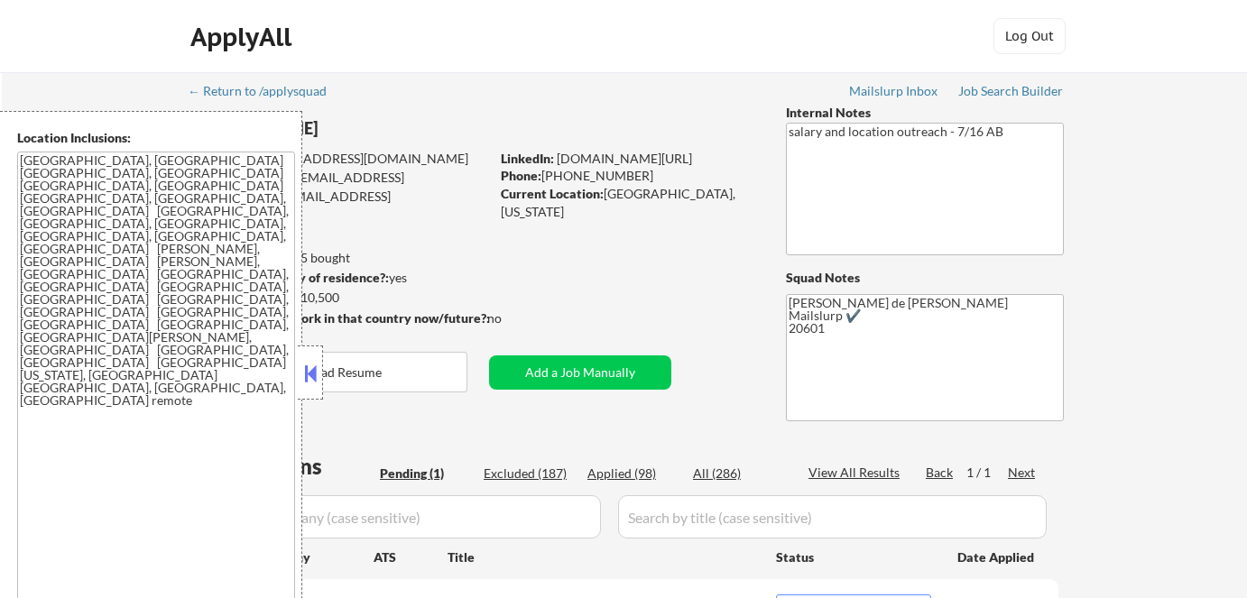
select select ""pending""
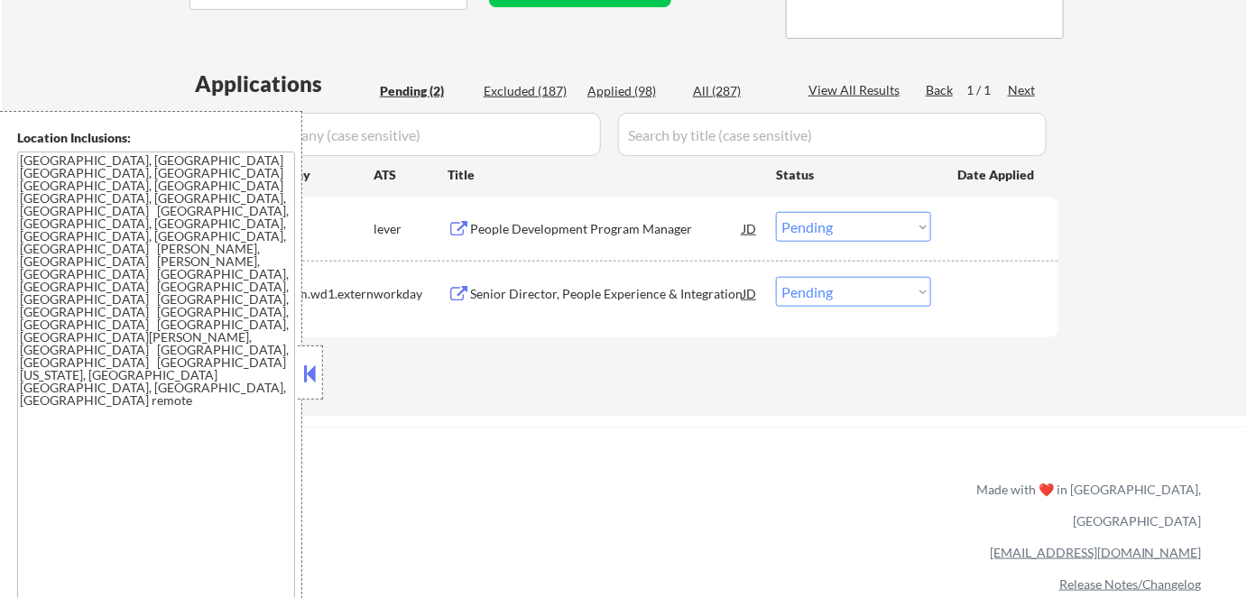
scroll to position [410, 0]
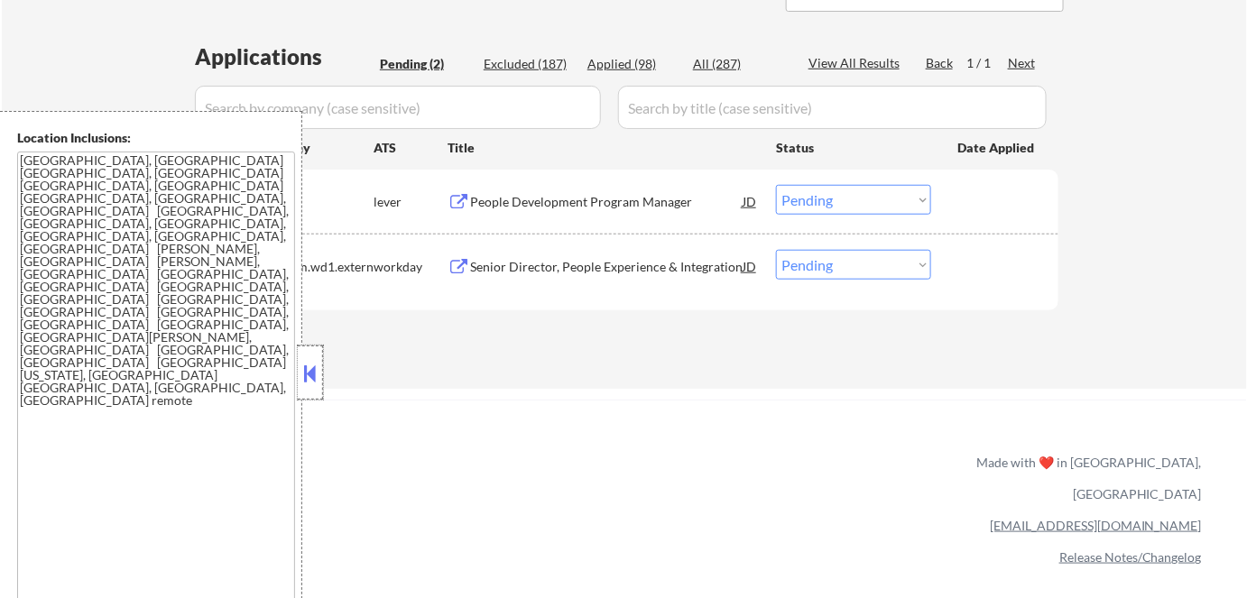
click at [311, 386] on div at bounding box center [310, 373] width 25 height 54
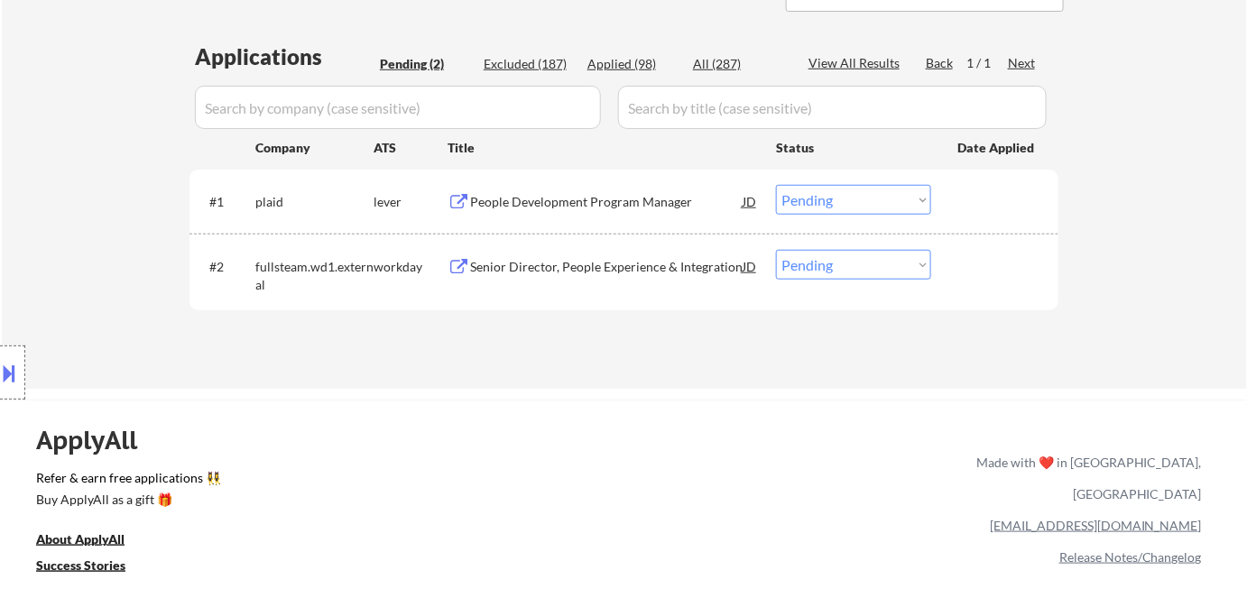
click at [514, 204] on div "People Development Program Manager" at bounding box center [606, 202] width 273 height 18
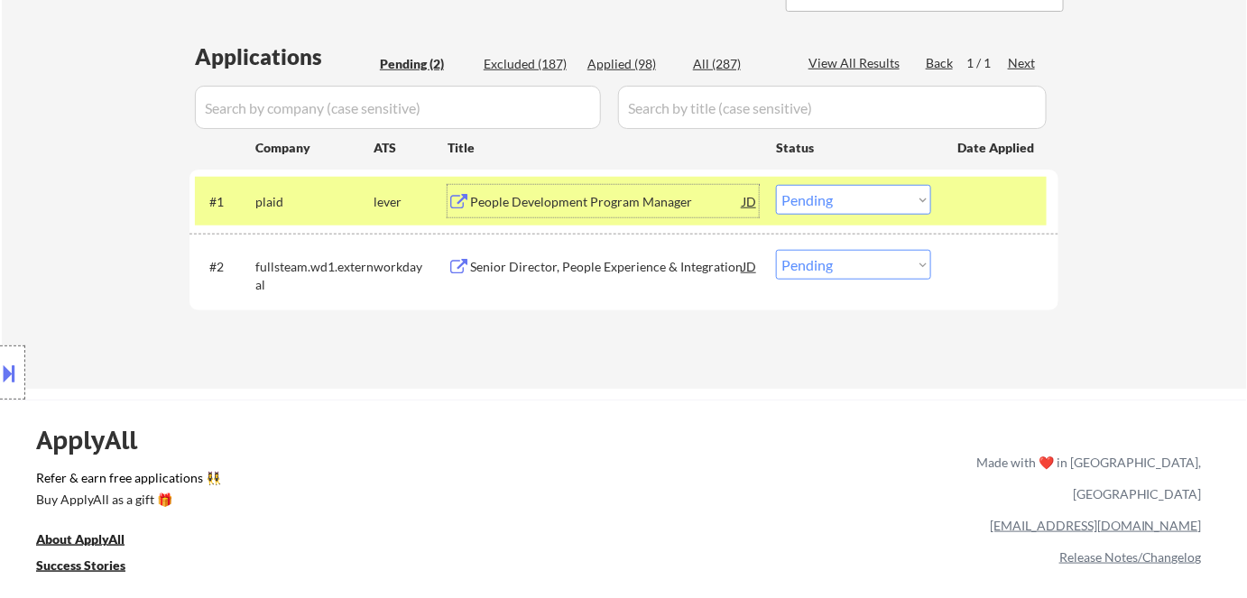
click at [870, 200] on select "Choose an option... Pending Applied Excluded (Questions) Excluded (Expired) Exc…" at bounding box center [853, 200] width 155 height 30
click at [776, 185] on select "Choose an option... Pending Applied Excluded (Questions) Excluded (Expired) Exc…" at bounding box center [853, 200] width 155 height 30
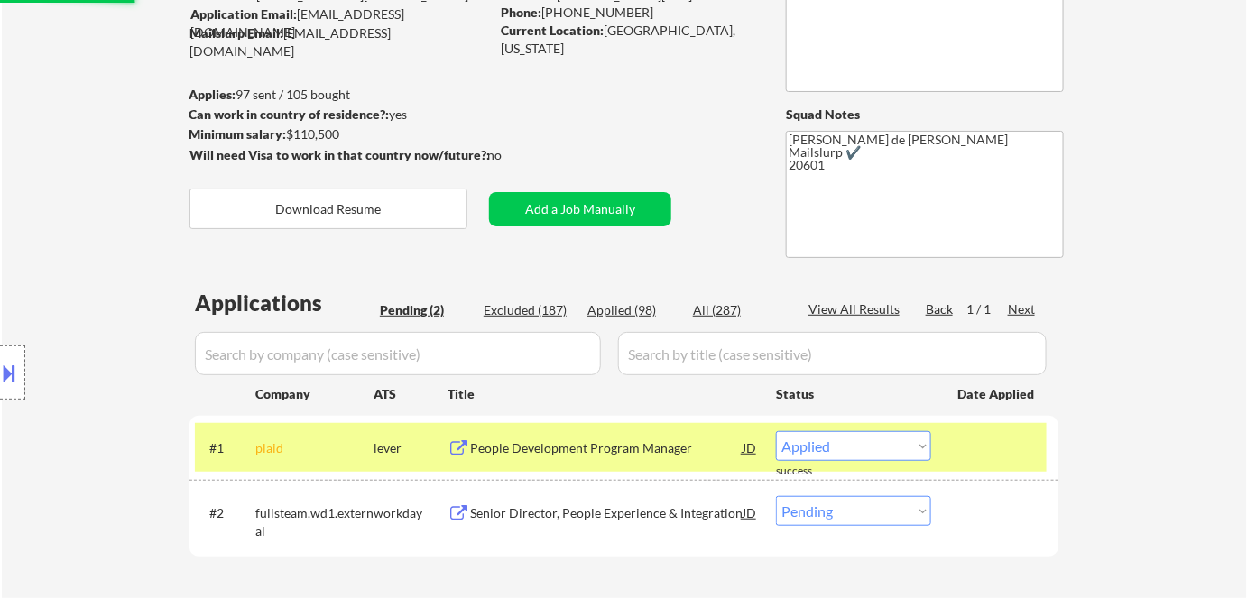
select select ""pending""
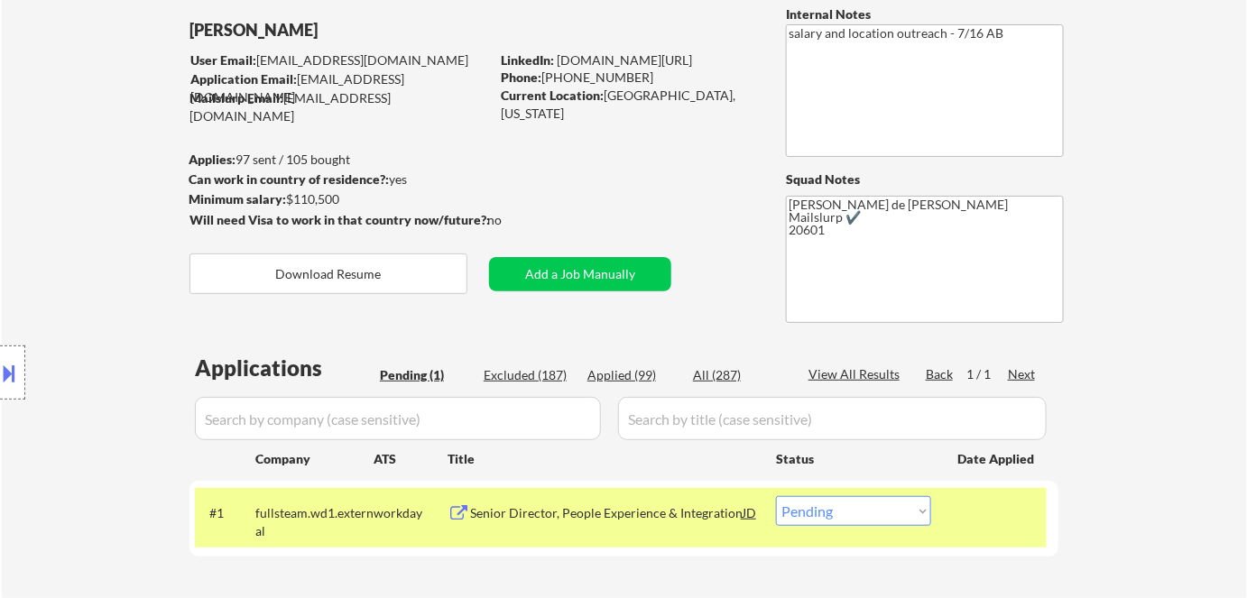
scroll to position [163, 0]
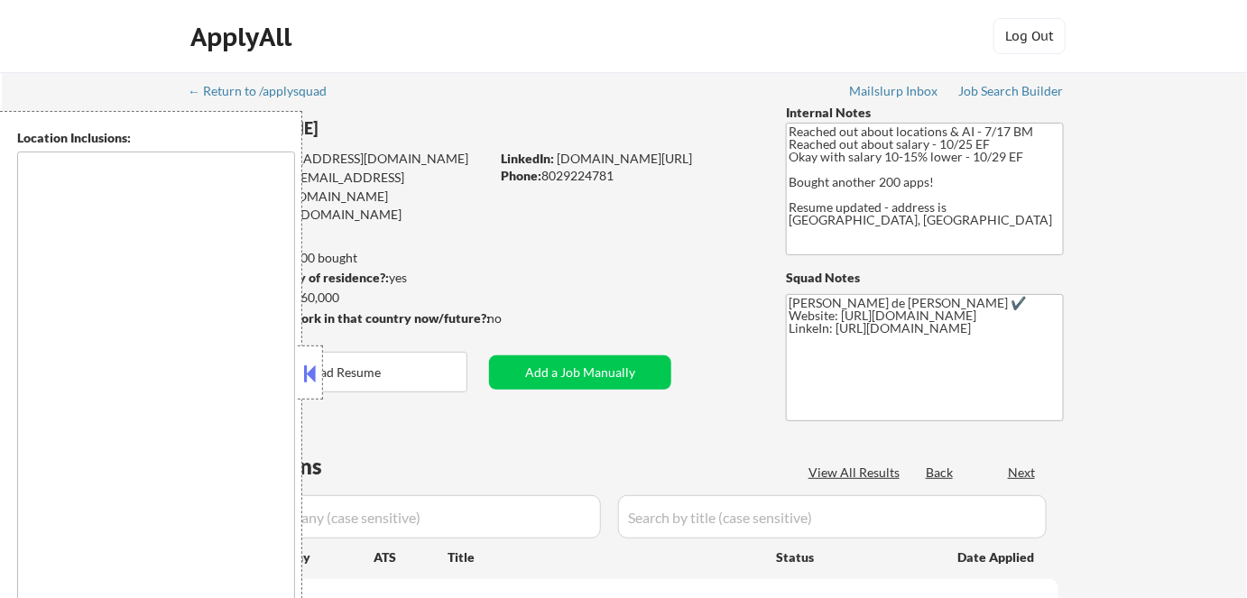
type textarea "Remote, [GEOGRAPHIC_DATA] [GEOGRAPHIC_DATA], [GEOGRAPHIC_DATA] [GEOGRAPHIC_DATA…"
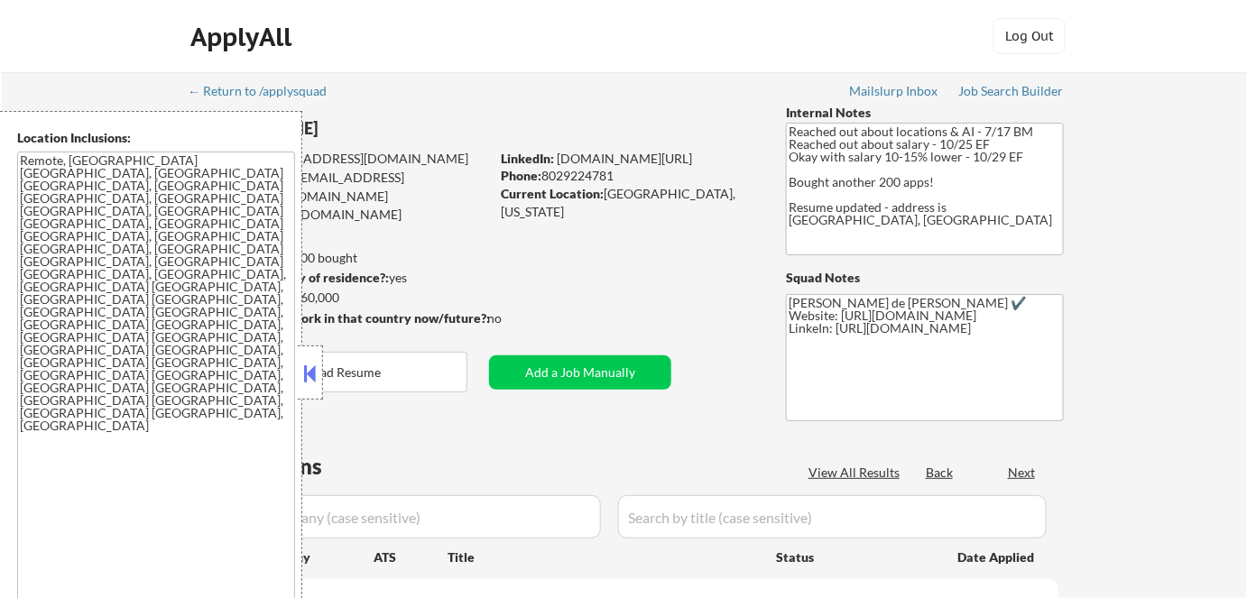
select select ""pending""
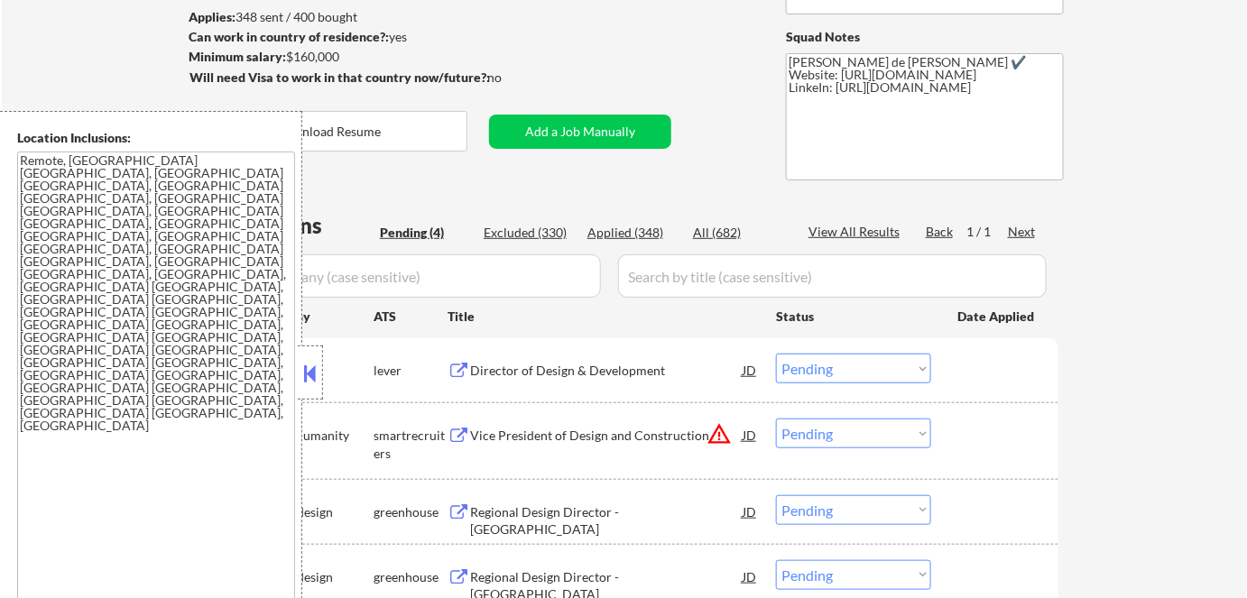
scroll to position [246, 0]
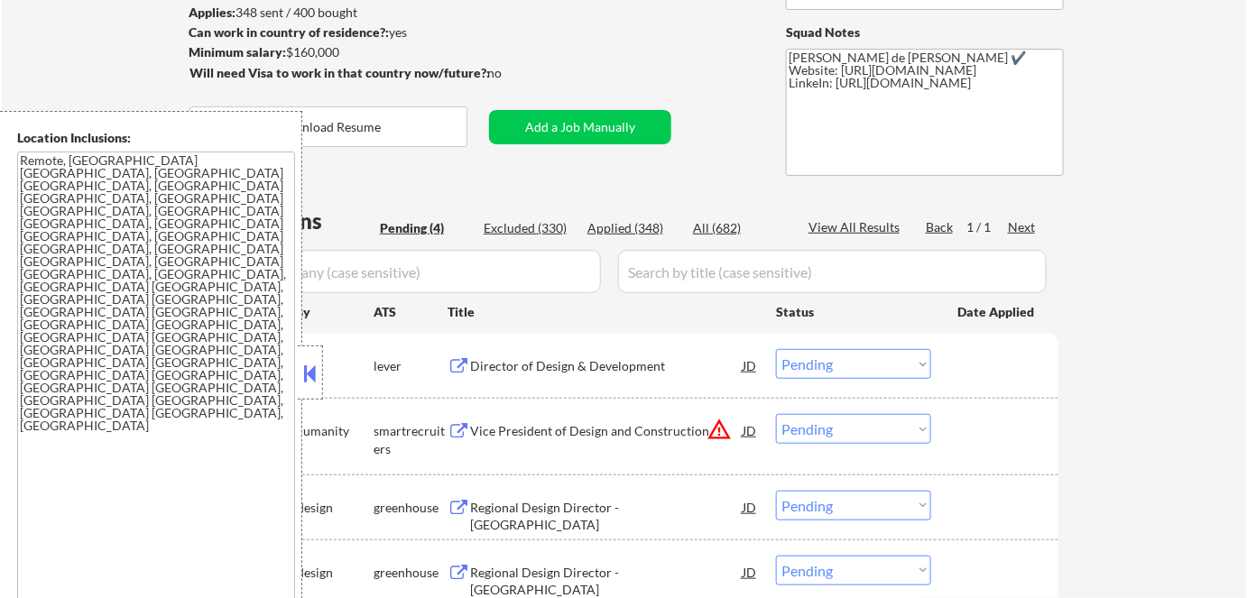
click at [299, 366] on div at bounding box center [310, 373] width 25 height 54
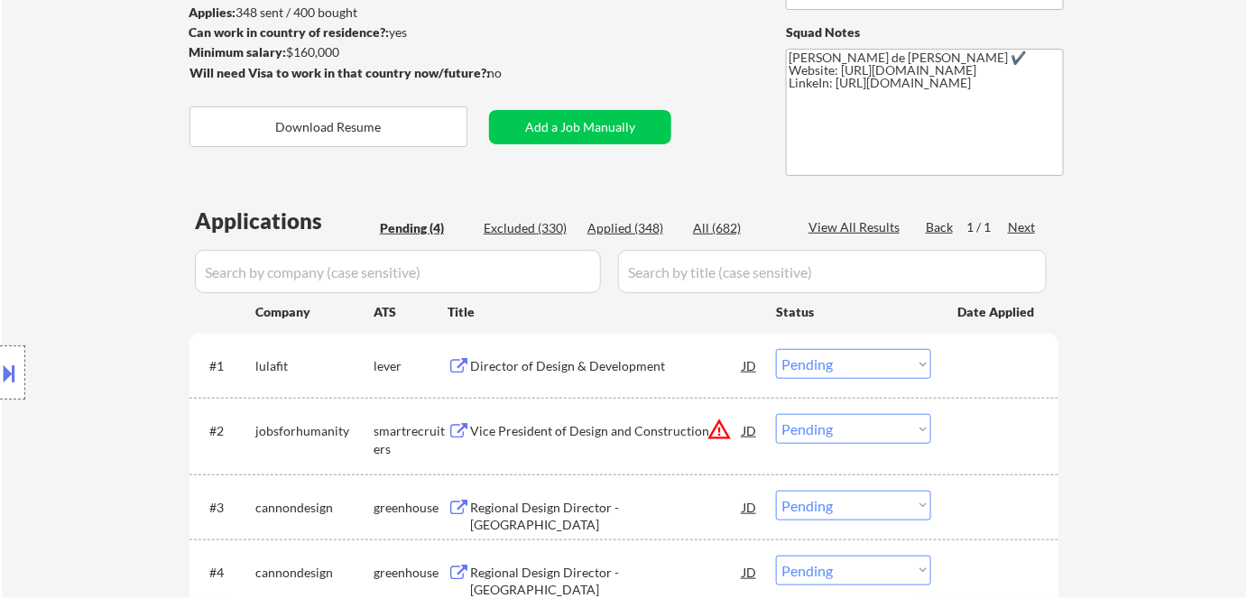
click at [562, 373] on div "Director of Design & Development" at bounding box center [606, 366] width 273 height 18
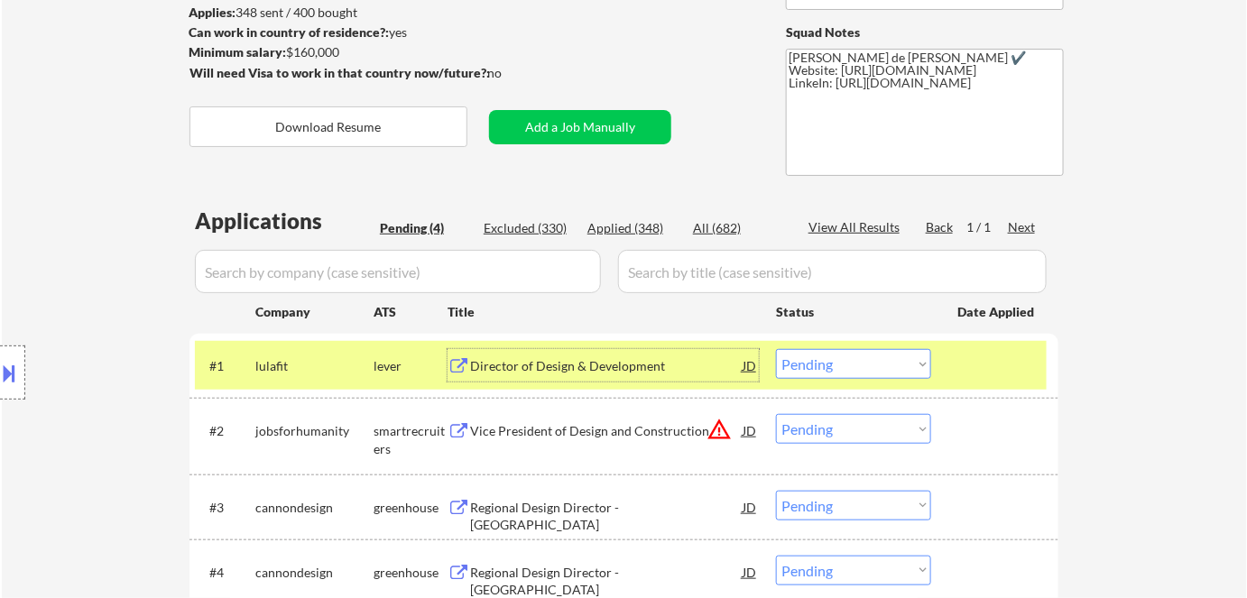
click at [903, 374] on select "Choose an option... Pending Applied Excluded (Questions) Excluded (Expired) Exc…" at bounding box center [853, 364] width 155 height 30
click at [776, 349] on select "Choose an option... Pending Applied Excluded (Questions) Excluded (Expired) Exc…" at bounding box center [853, 364] width 155 height 30
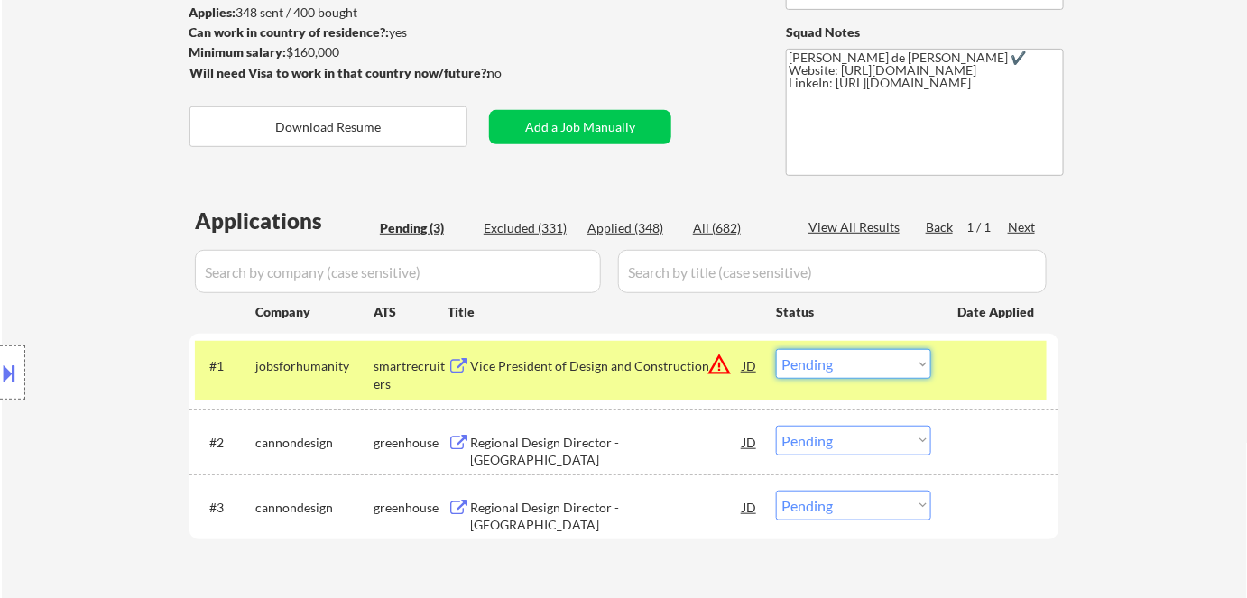
drag, startPoint x: 897, startPoint y: 361, endPoint x: 891, endPoint y: 376, distance: 15.8
click at [897, 361] on select "Choose an option... Pending Applied Excluded (Questions) Excluded (Expired) Exc…" at bounding box center [853, 364] width 155 height 30
click at [776, 349] on select "Choose an option... Pending Applied Excluded (Questions) Excluded (Expired) Exc…" at bounding box center [853, 364] width 155 height 30
click at [556, 504] on div "Regional Design Director - East Region" at bounding box center [606, 516] width 273 height 35
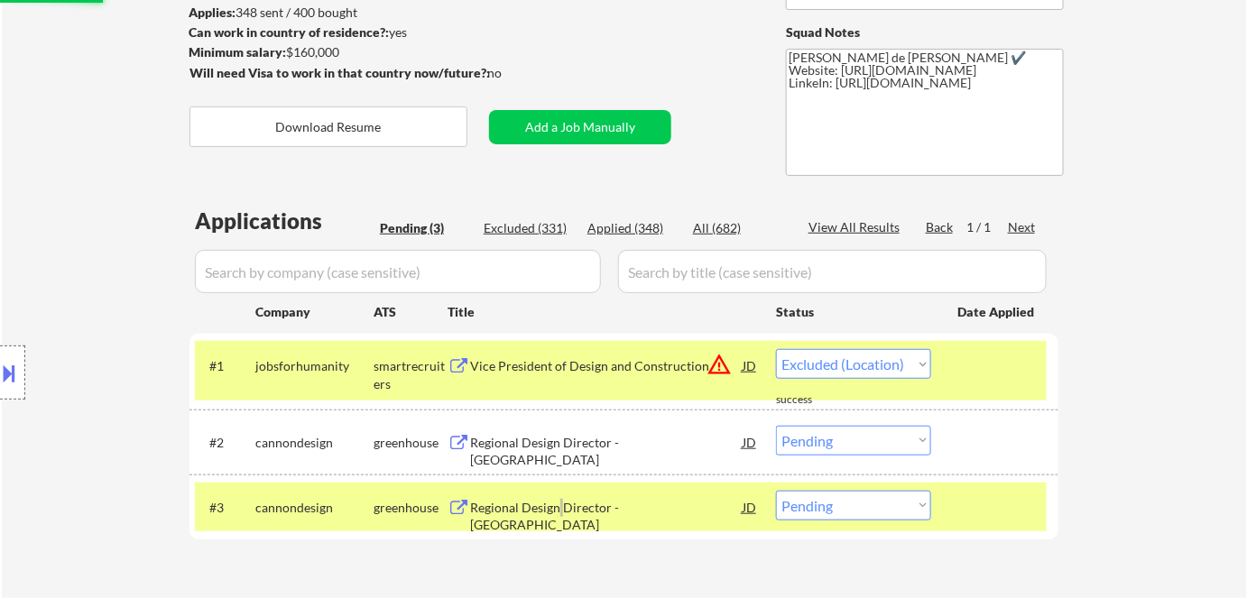
select select ""pending""
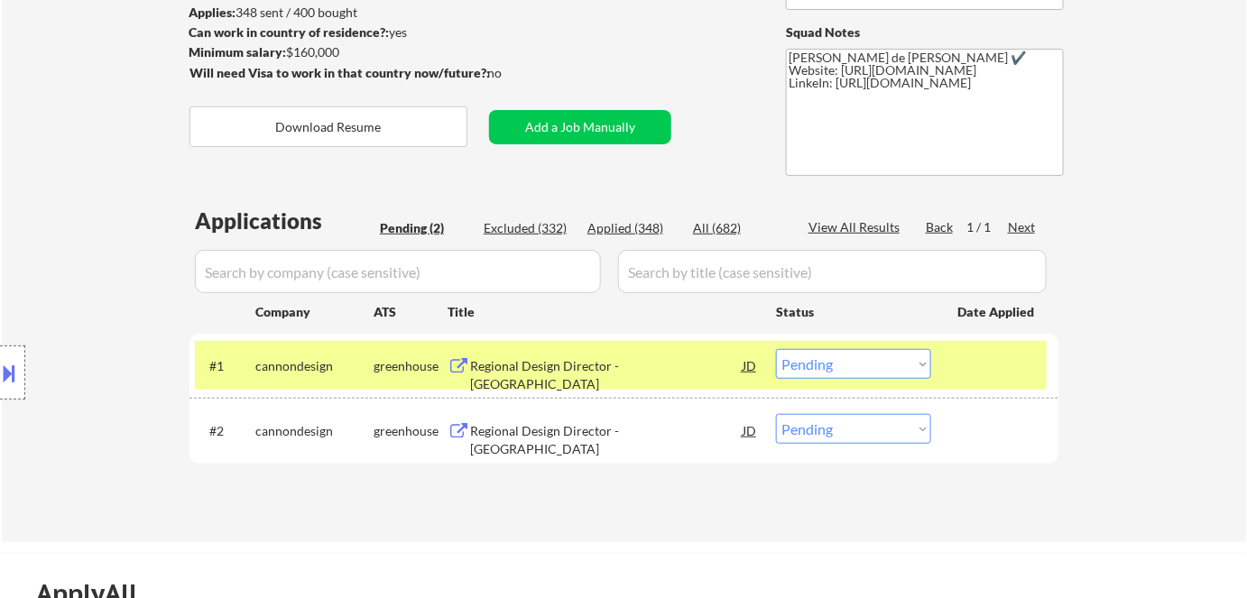
click at [817, 423] on select "Choose an option... Pending Applied Excluded (Questions) Excluded (Expired) Exc…" at bounding box center [853, 429] width 155 height 30
select select ""excluded__location_""
click at [776, 414] on select "Choose an option... Pending Applied Excluded (Questions) Excluded (Expired) Exc…" at bounding box center [853, 429] width 155 height 30
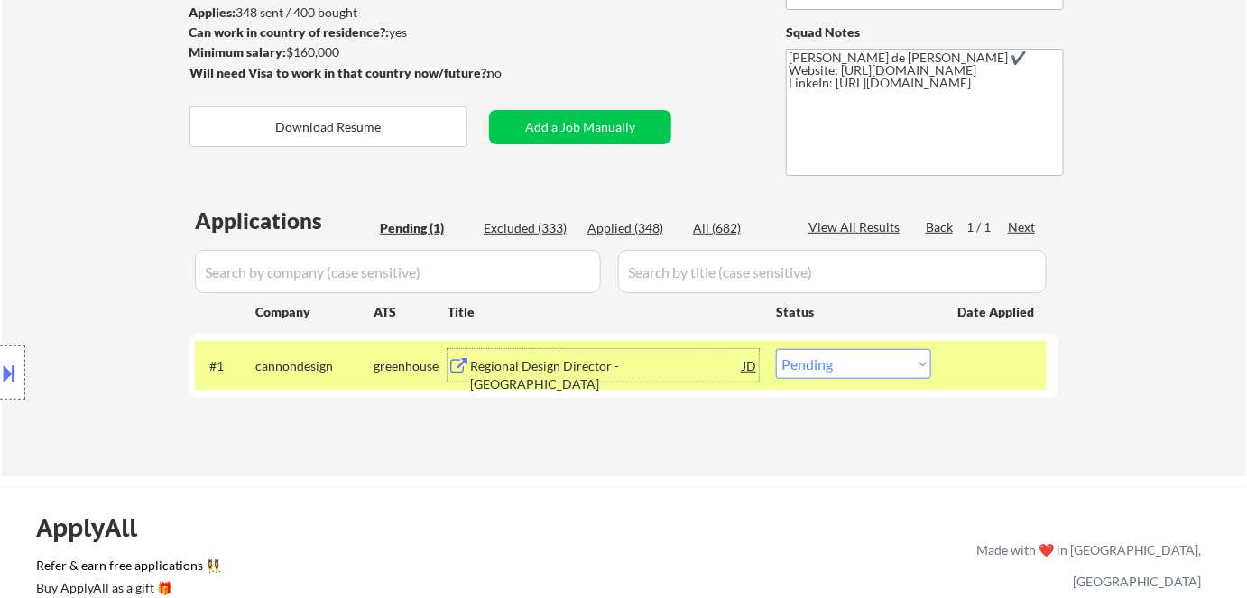
click at [618, 378] on div "Regional Design Director - West Region" at bounding box center [606, 365] width 273 height 32
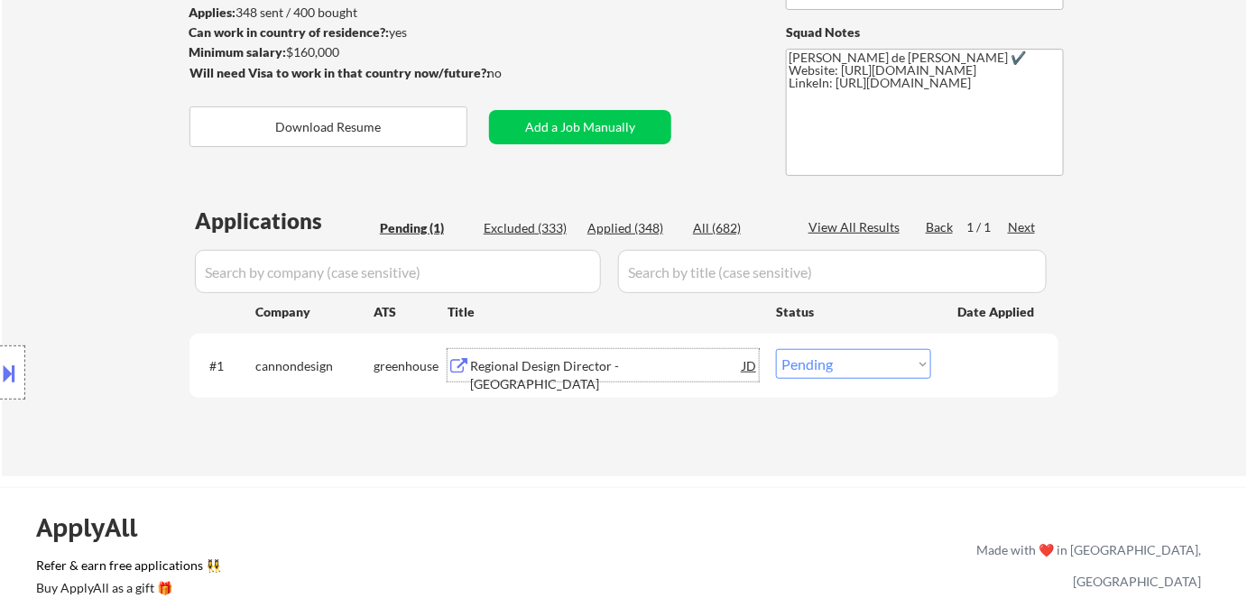
click at [814, 368] on select "Choose an option... Pending Applied Excluded (Questions) Excluded (Expired) Exc…" at bounding box center [853, 364] width 155 height 30
select select ""excluded__bad_match_""
click at [776, 349] on select "Choose an option... Pending Applied Excluded (Questions) Excluded (Expired) Exc…" at bounding box center [853, 364] width 155 height 30
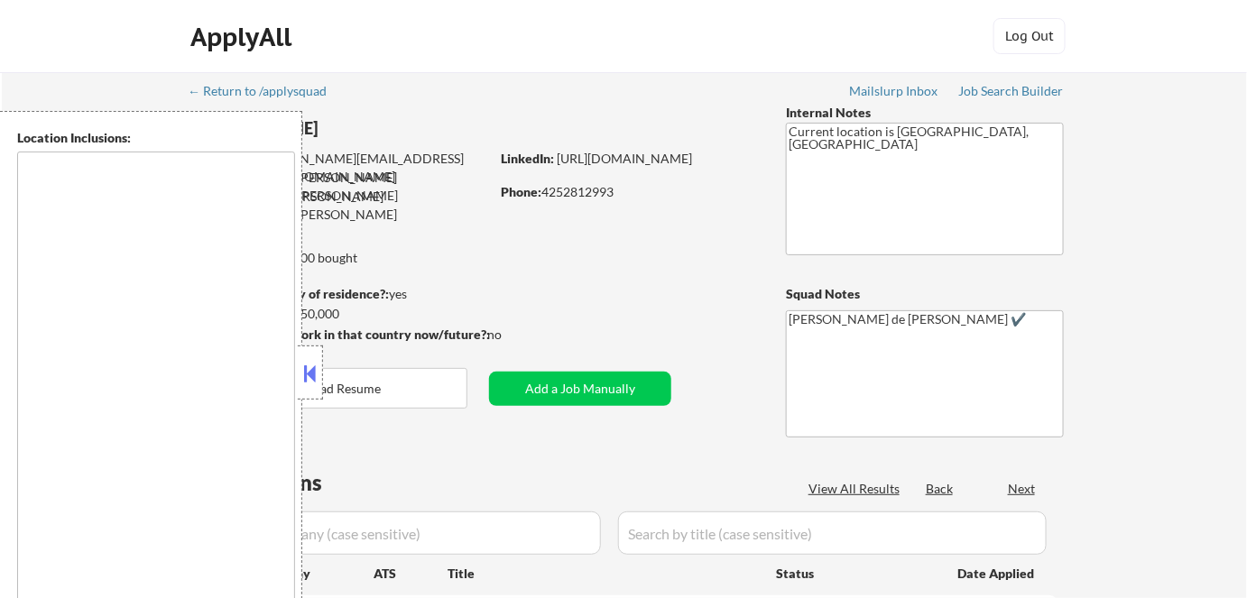
type textarea "Bend, OR Tumalo, OR Deschutes River Woods, OR Sunriver, OR Sisters, OR Redmond,…"
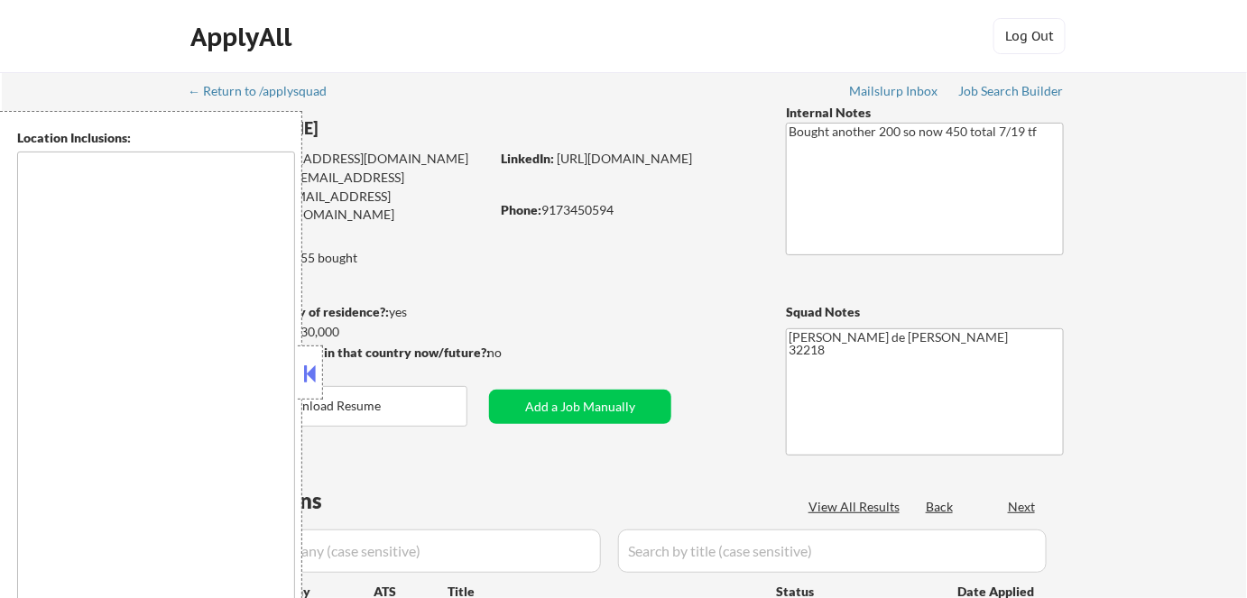
type textarea "remote"
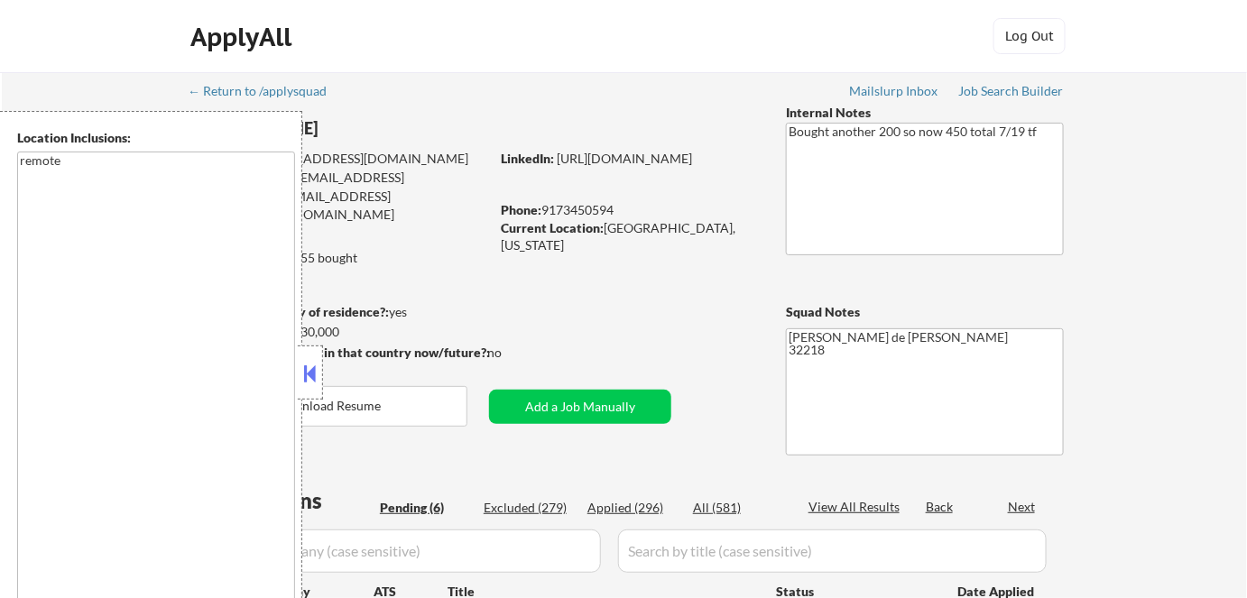
select select ""pending""
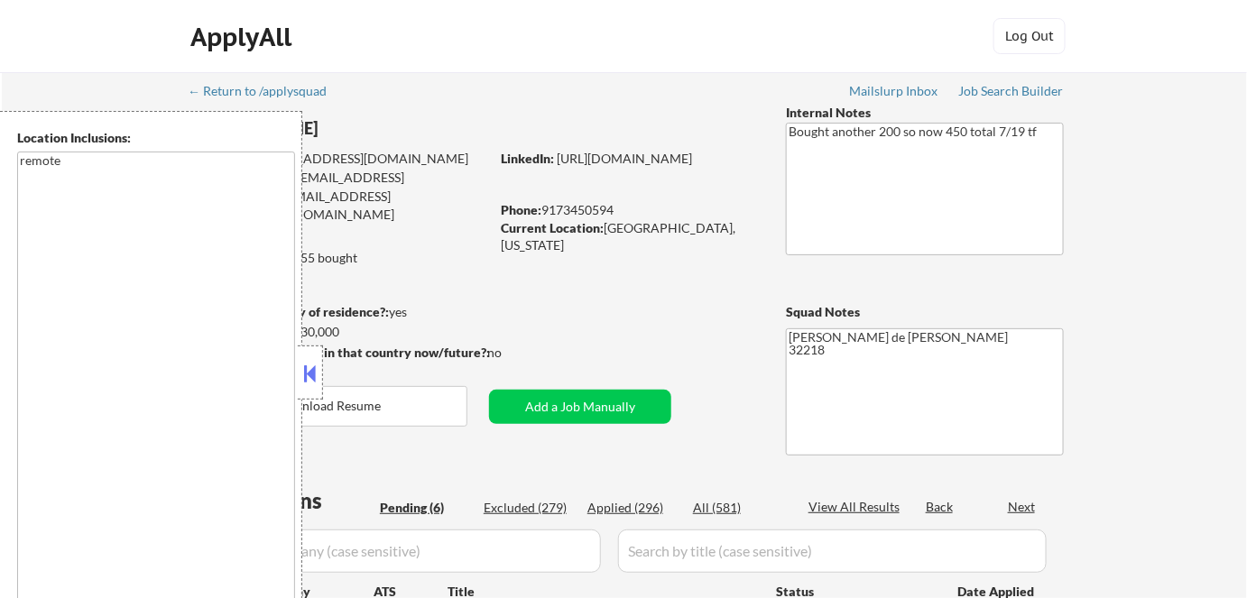
select select ""pending""
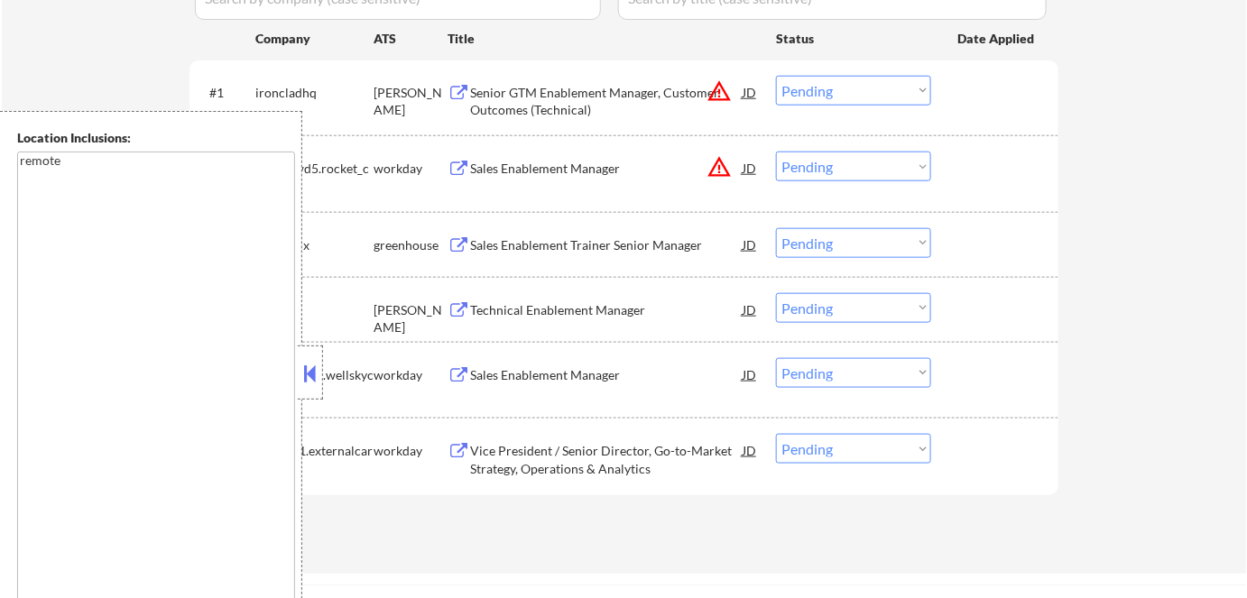
scroll to position [574, 0]
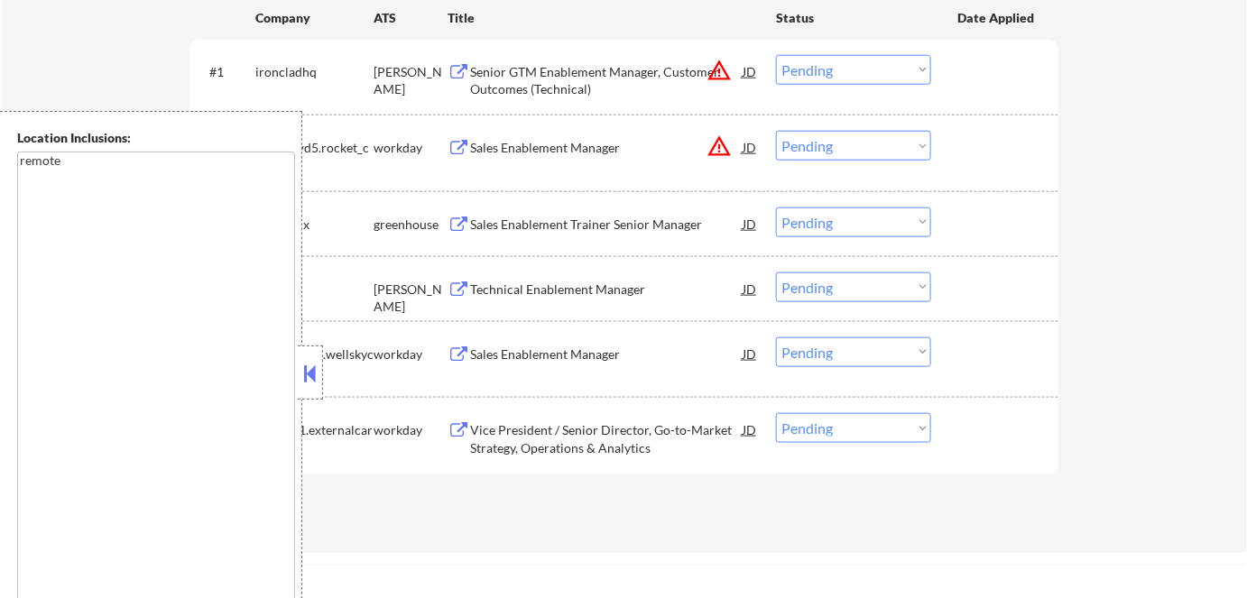
click at [308, 366] on button at bounding box center [311, 373] width 20 height 27
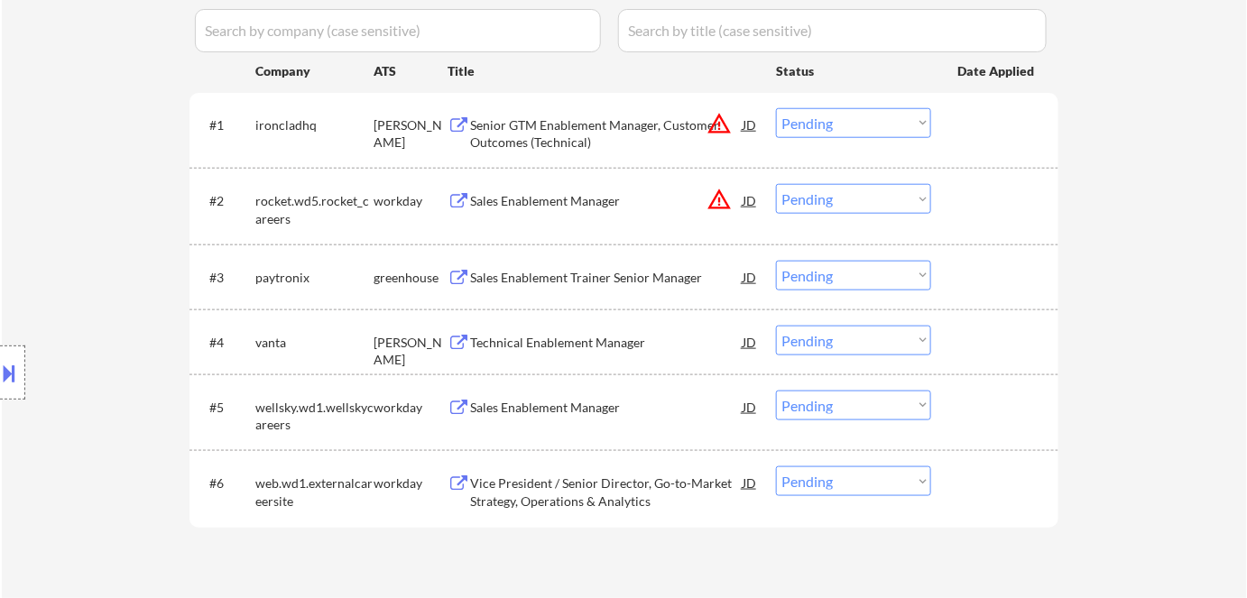
scroll to position [492, 0]
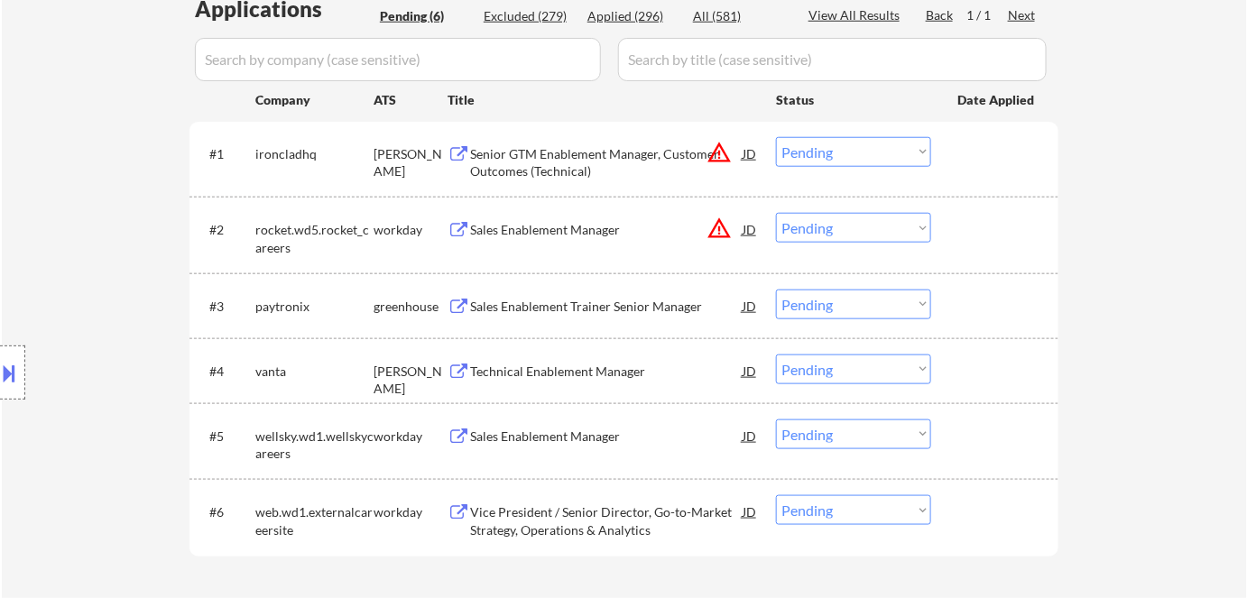
click at [849, 144] on select "Choose an option... Pending Applied Excluded (Questions) Excluded (Expired) Exc…" at bounding box center [853, 152] width 155 height 30
click at [776, 137] on select "Choose an option... Pending Applied Excluded (Questions) Excluded (Expired) Exc…" at bounding box center [853, 152] width 155 height 30
select select ""pending""
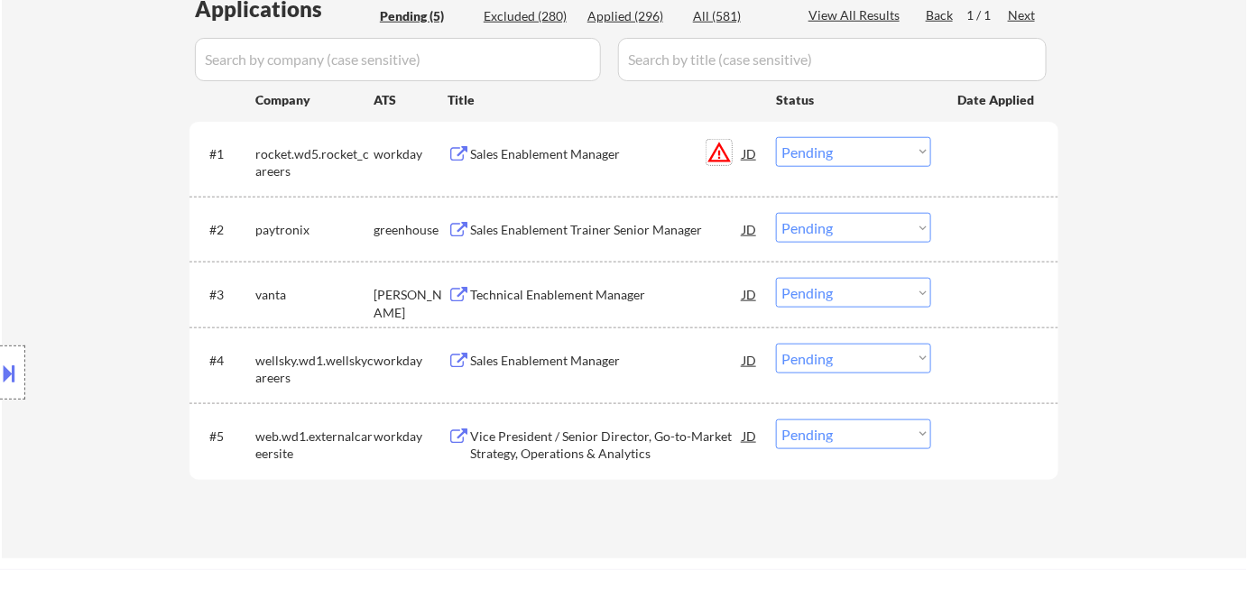
click at [727, 150] on button "warning_amber" at bounding box center [719, 152] width 25 height 25
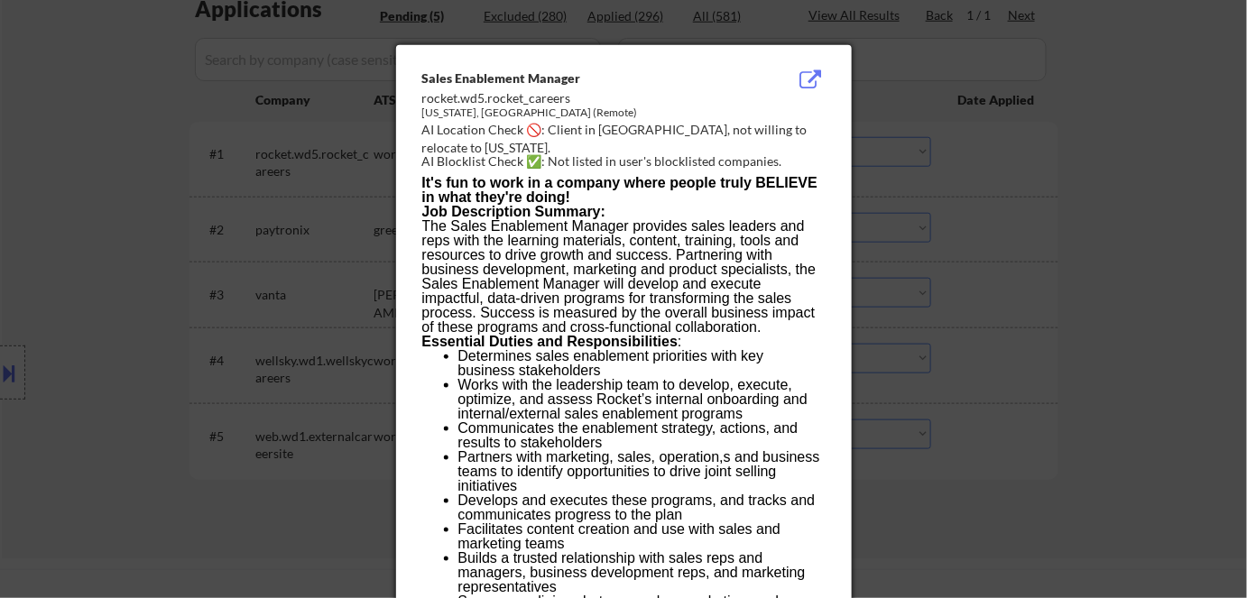
click at [1014, 264] on div at bounding box center [623, 299] width 1247 height 598
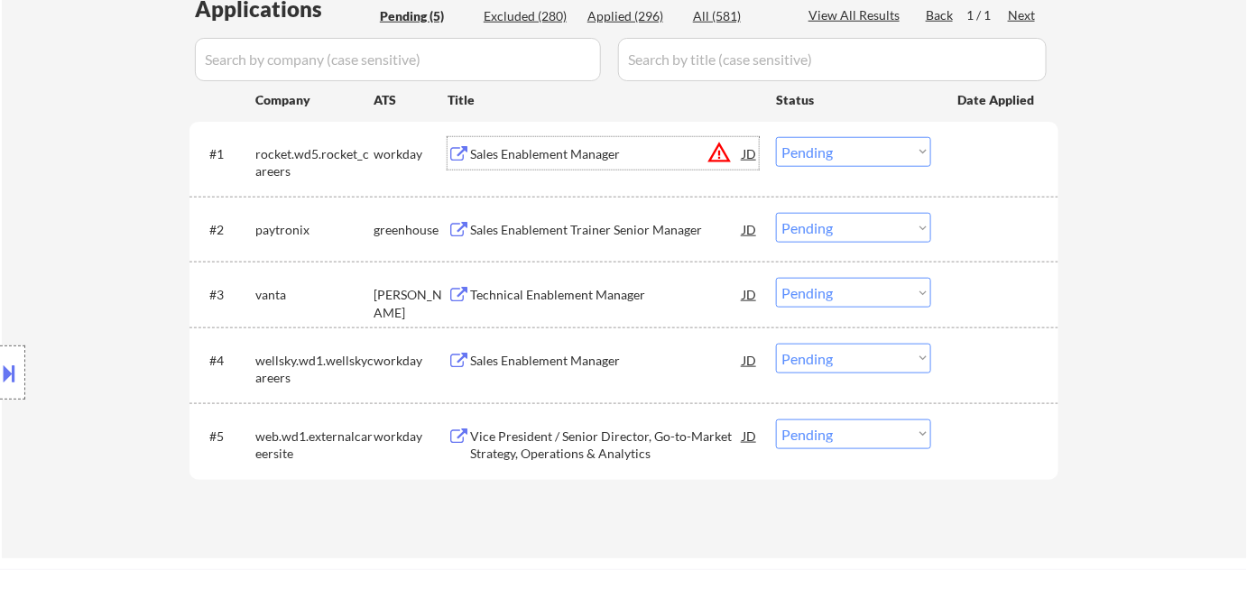
click at [552, 154] on div "Sales Enablement Manager" at bounding box center [606, 154] width 273 height 18
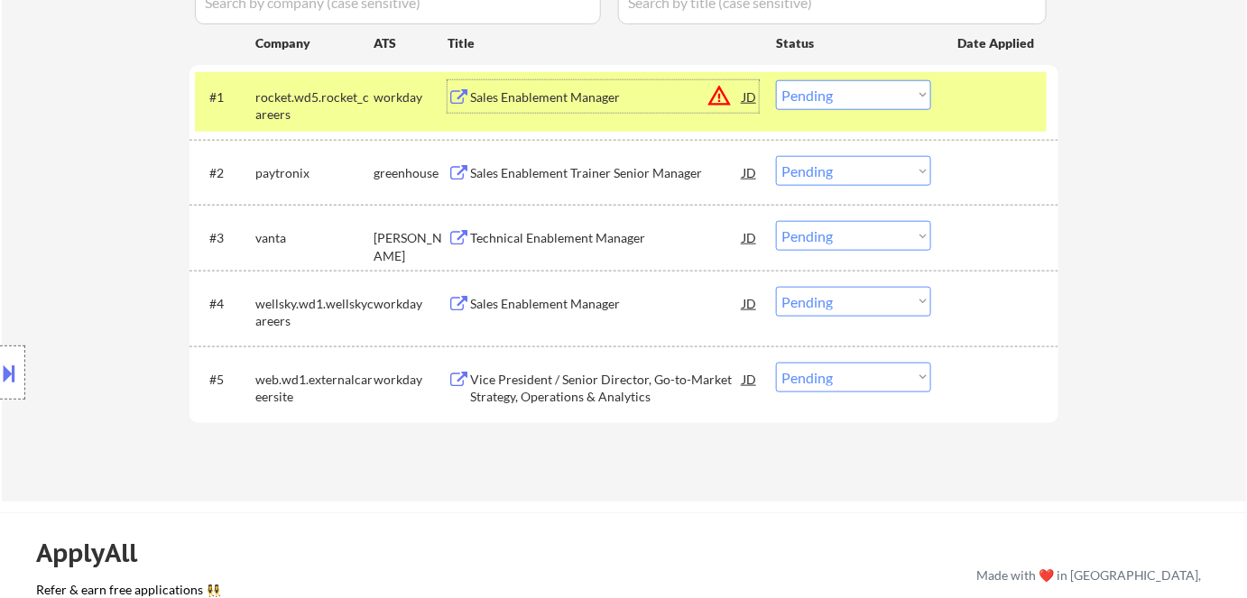
scroll to position [574, 0]
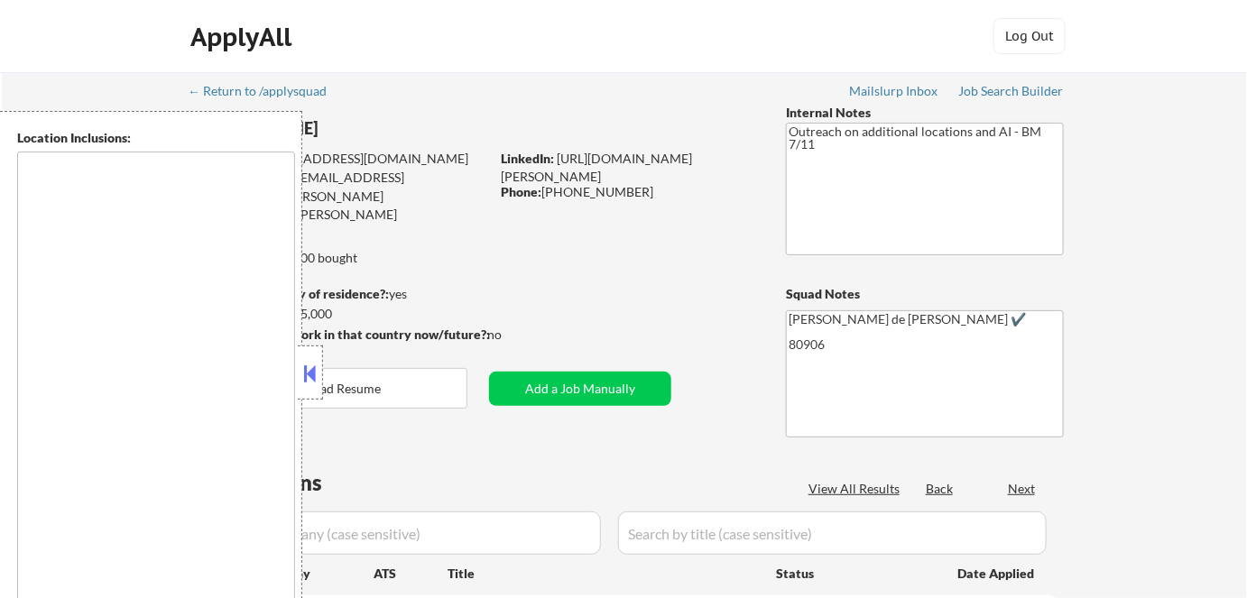
type textarea "[US_STATE][GEOGRAPHIC_DATA], [GEOGRAPHIC_DATA] [GEOGRAPHIC_DATA], [GEOGRAPHIC_D…"
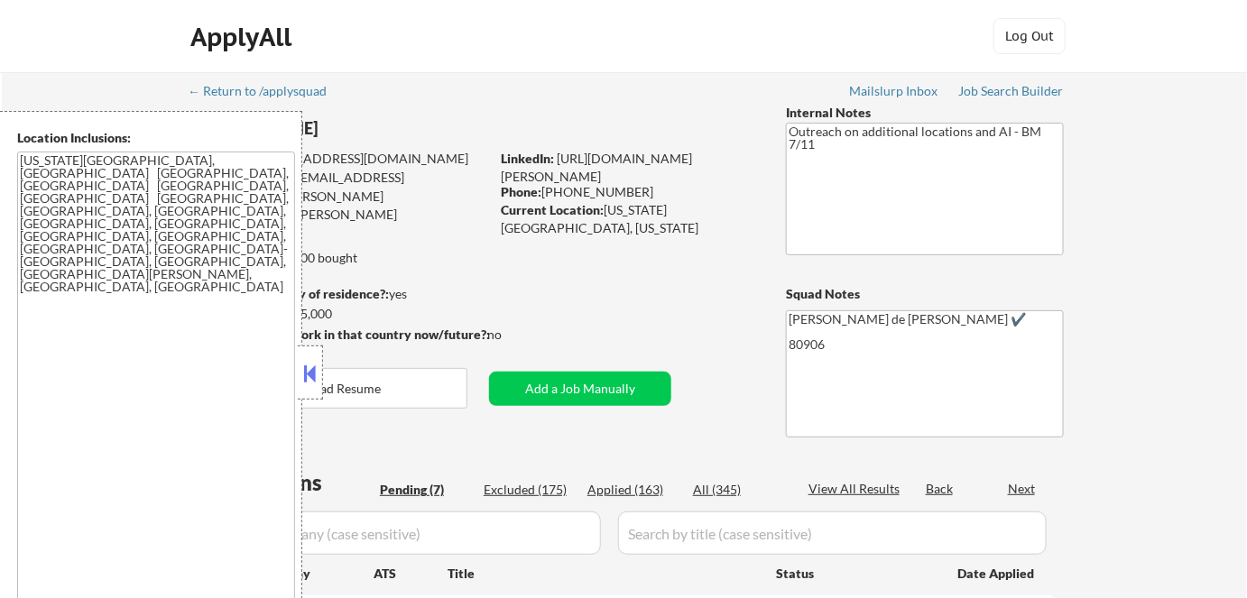
select select ""pending""
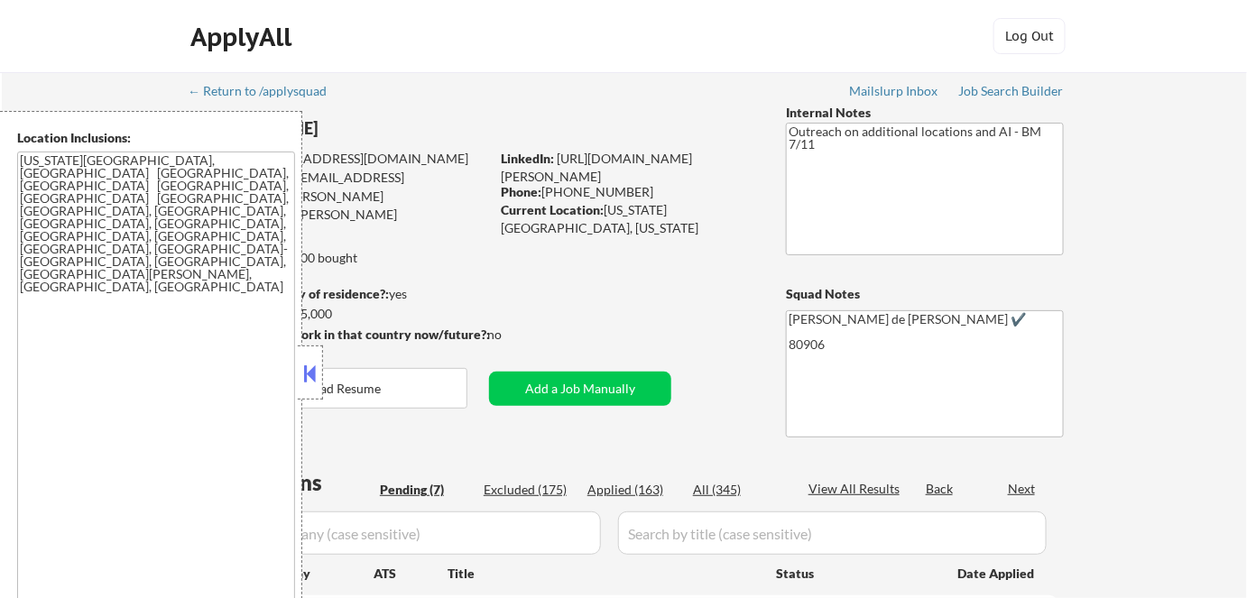
select select ""pending""
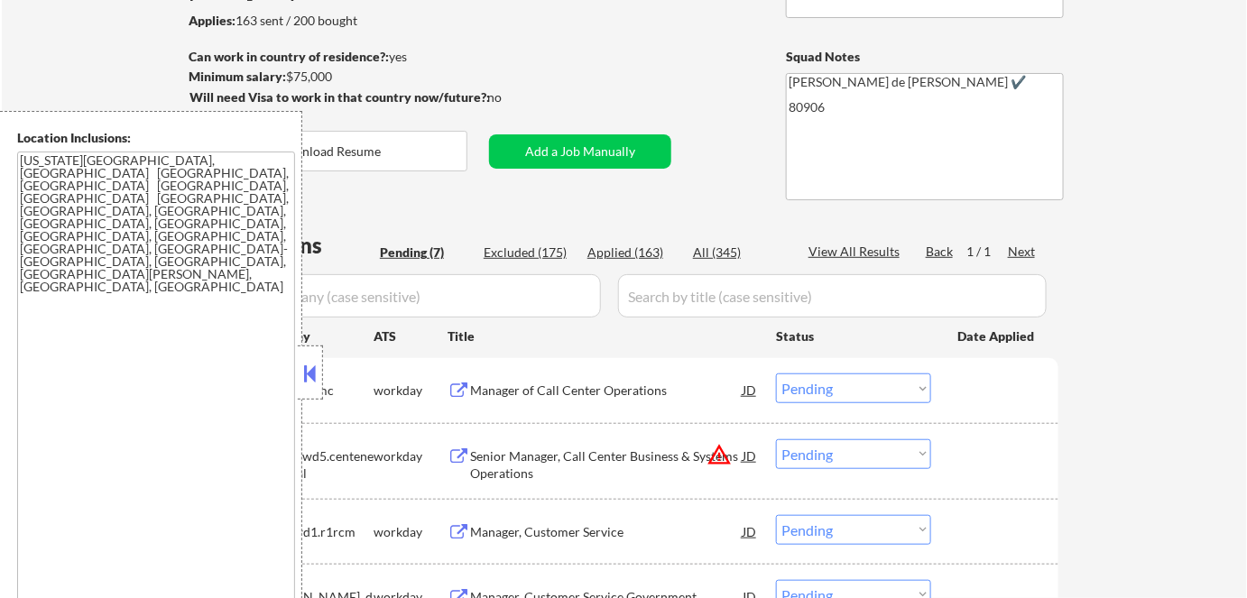
scroll to position [246, 0]
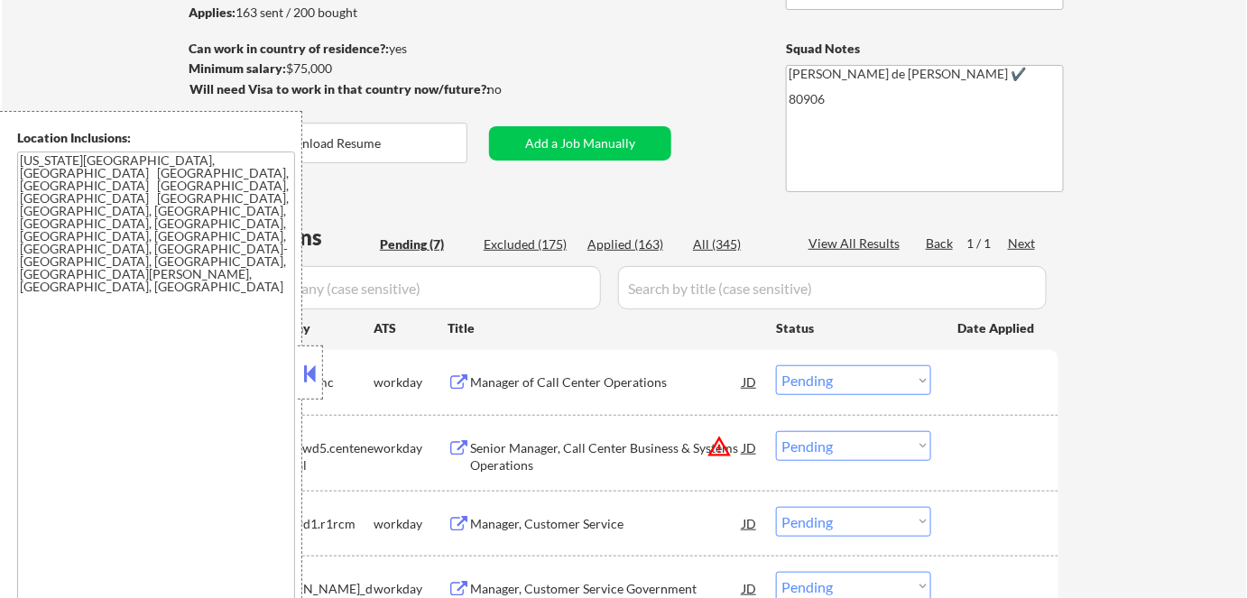
click at [298, 365] on div at bounding box center [310, 373] width 25 height 54
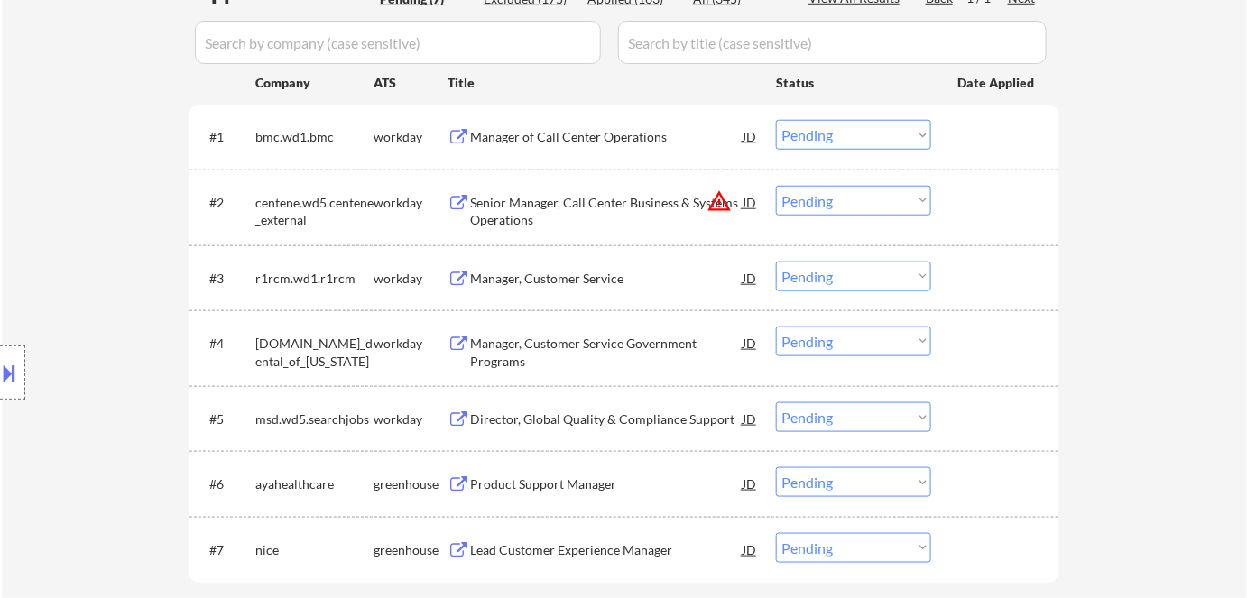
scroll to position [492, 0]
click at [868, 199] on select "Choose an option... Pending Applied Excluded (Questions) Excluded (Expired) Exc…" at bounding box center [853, 200] width 155 height 30
click at [776, 185] on select "Choose an option... Pending Applied Excluded (Questions) Excluded (Expired) Exc…" at bounding box center [853, 200] width 155 height 30
select select ""pending""
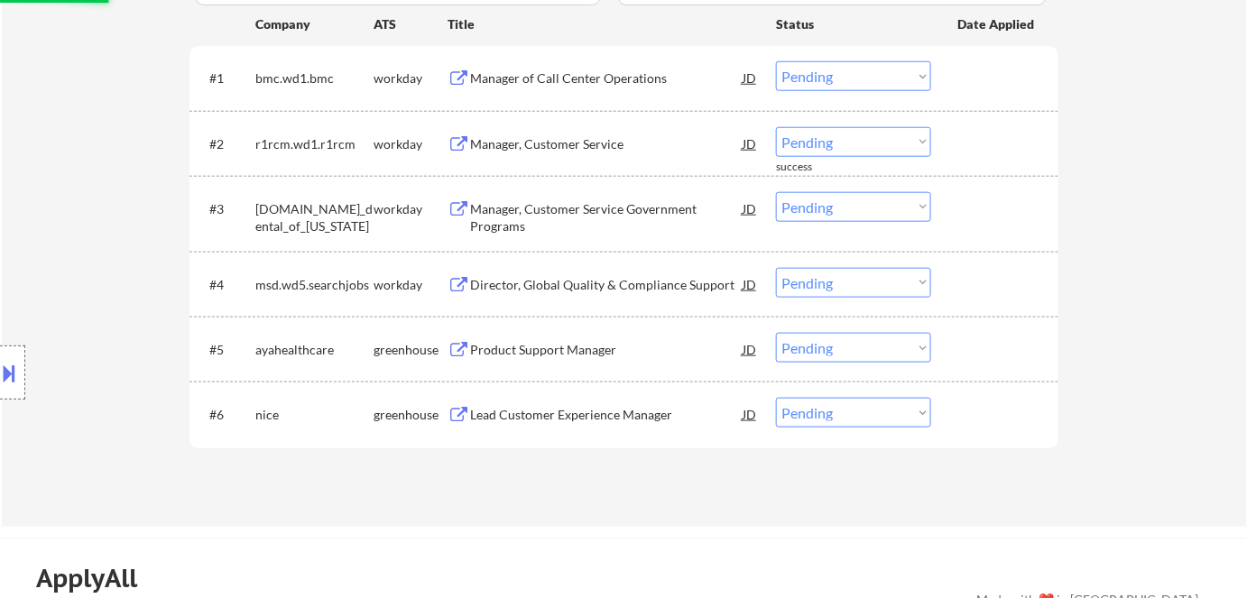
scroll to position [574, 0]
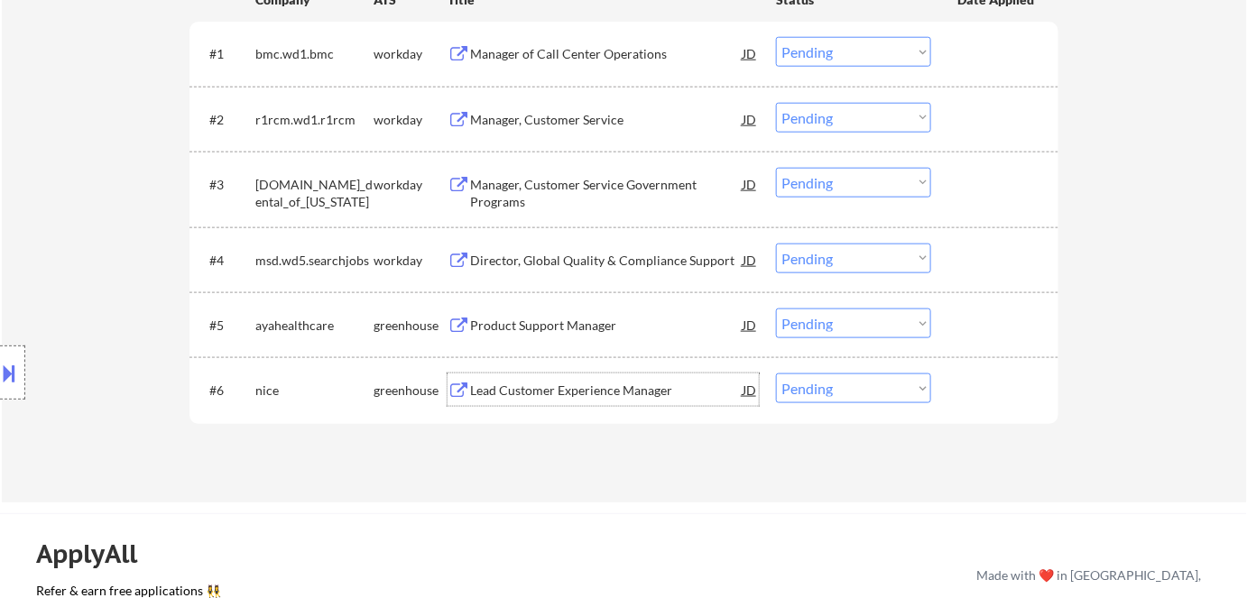
click at [552, 393] on div "Lead Customer Experience Manager" at bounding box center [606, 391] width 273 height 18
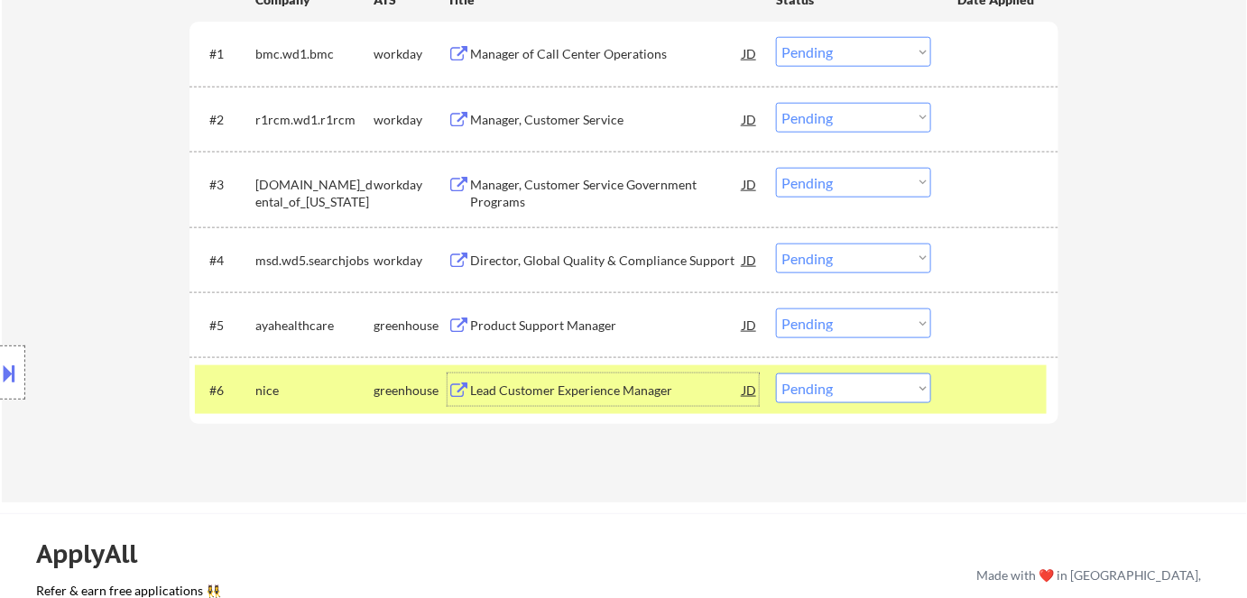
click at [842, 388] on select "Choose an option... Pending Applied Excluded (Questions) Excluded (Expired) Exc…" at bounding box center [853, 389] width 155 height 30
select select ""applied""
click at [776, 374] on select "Choose an option... Pending Applied Excluded (Questions) Excluded (Expired) Exc…" at bounding box center [853, 389] width 155 height 30
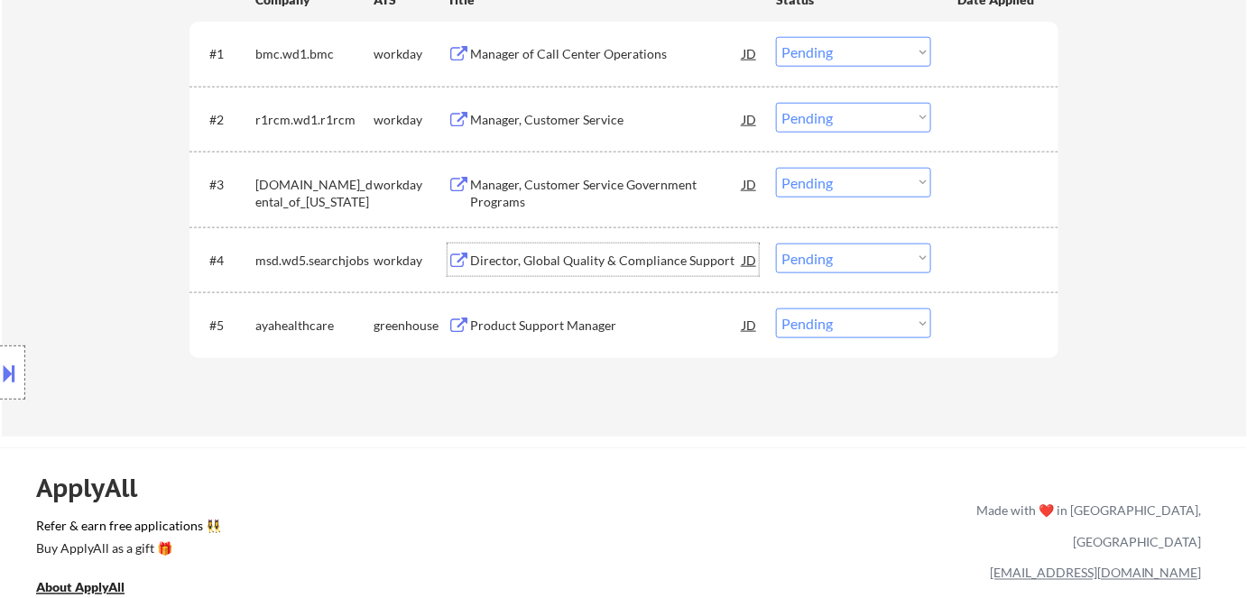
click at [643, 253] on div "Director, Global Quality & Compliance Support" at bounding box center [606, 261] width 273 height 18
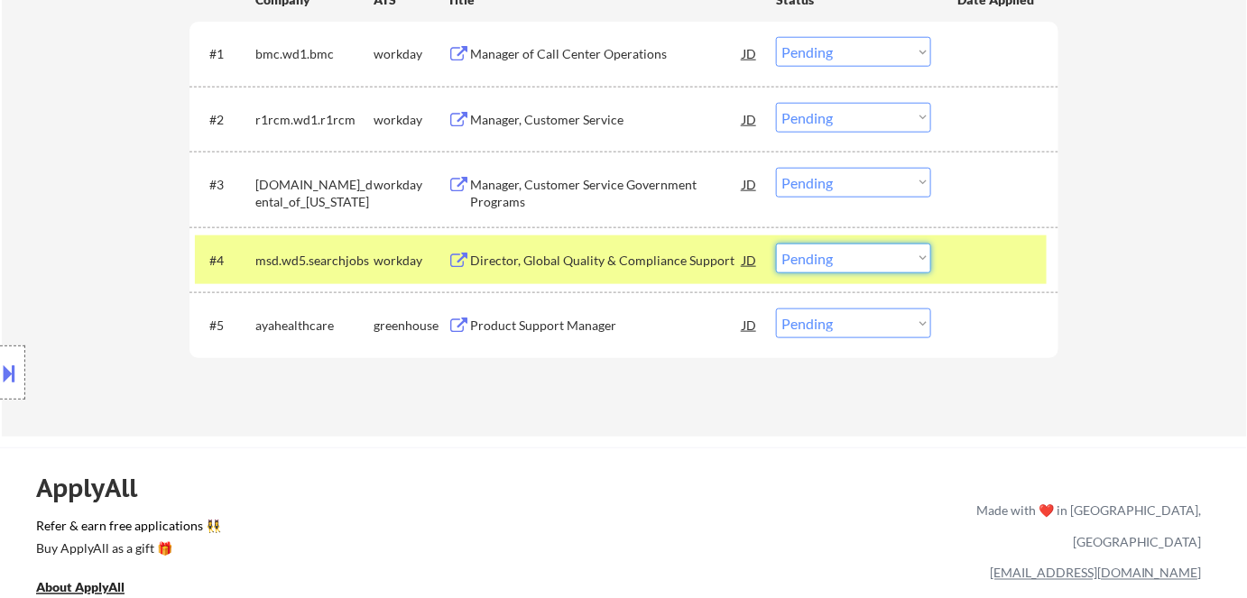
click at [907, 255] on select "Choose an option... Pending Applied Excluded (Questions) Excluded (Expired) Exc…" at bounding box center [853, 259] width 155 height 30
click at [776, 244] on select "Choose an option... Pending Applied Excluded (Questions) Excluded (Expired) Exc…" at bounding box center [853, 259] width 155 height 30
click at [455, 172] on div "Manager, Customer Service Government Programs JD" at bounding box center [603, 189] width 311 height 43
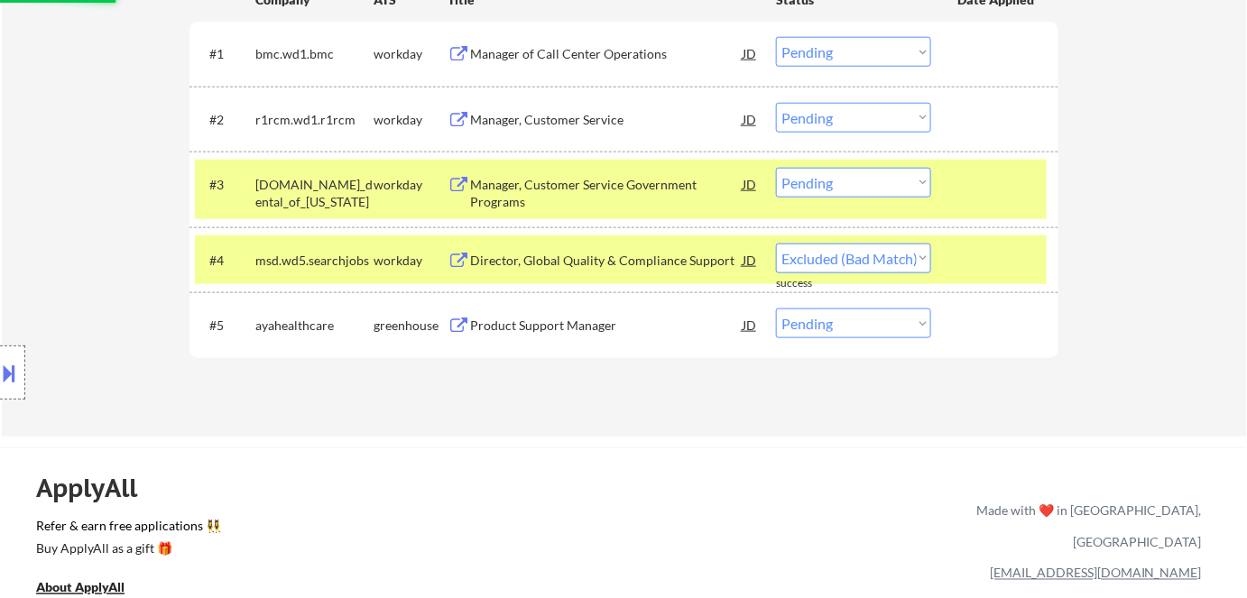
select select ""pending""
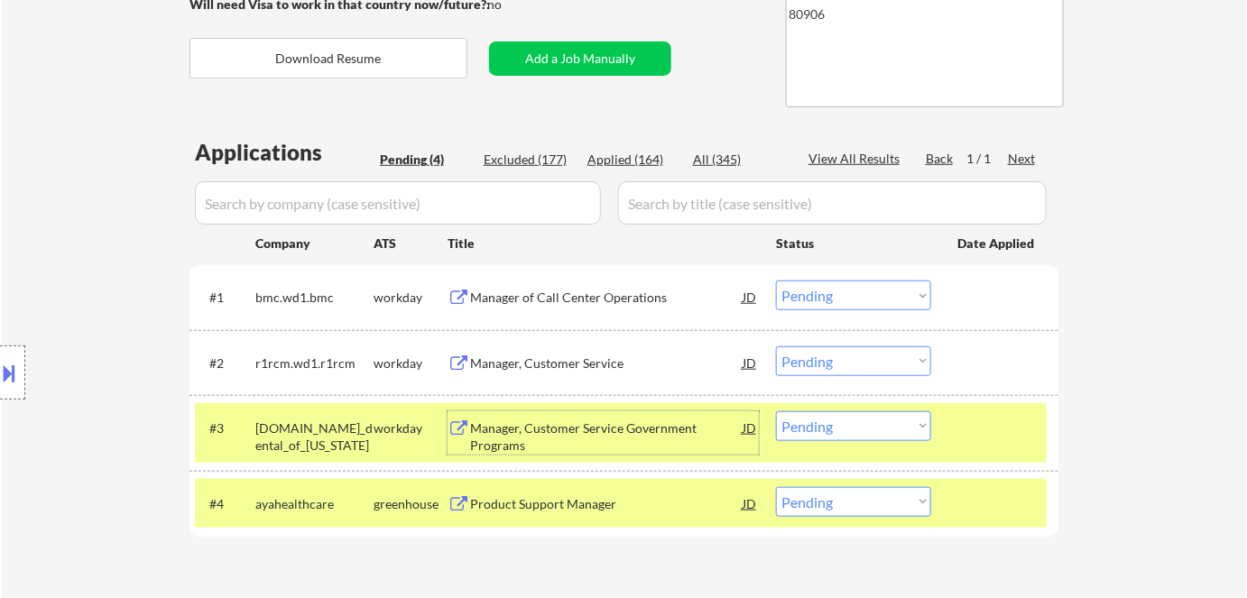
scroll to position [328, 0]
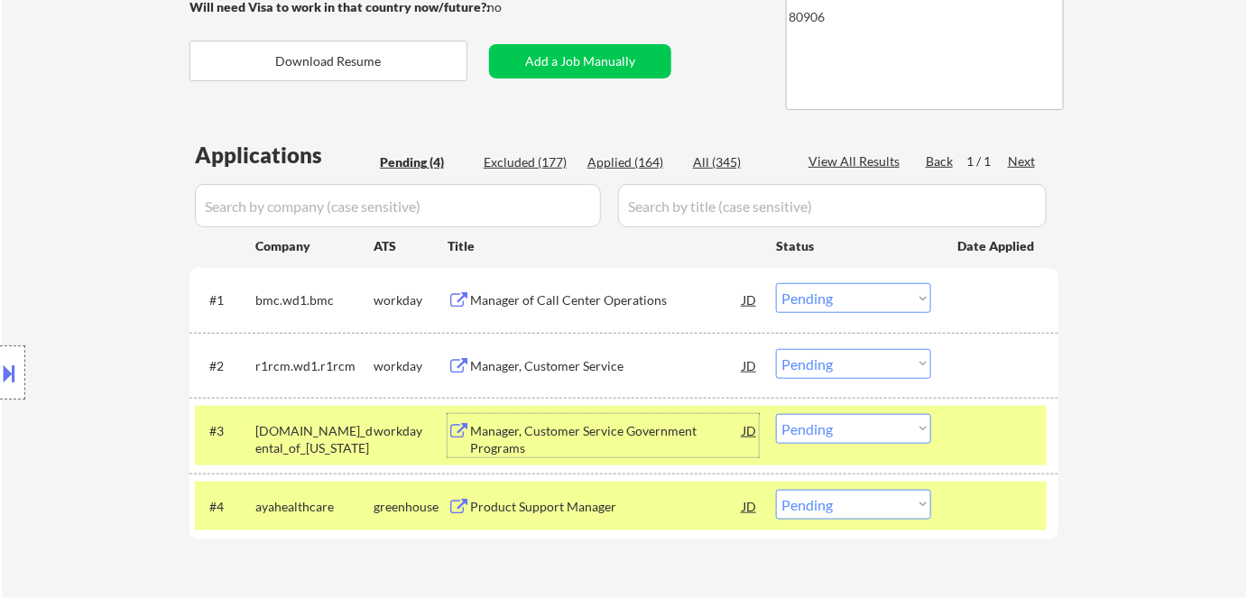
click at [597, 303] on div "Manager of Call Center Operations" at bounding box center [606, 301] width 273 height 18
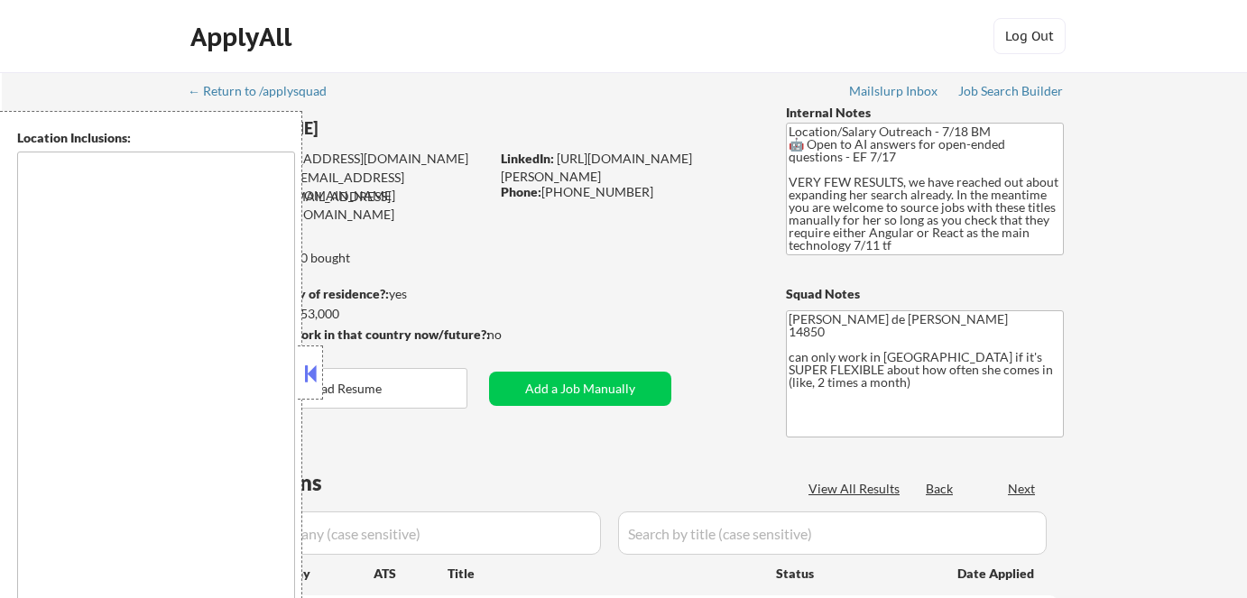
type textarea "[GEOGRAPHIC_DATA], [GEOGRAPHIC_DATA] [GEOGRAPHIC_DATA], [GEOGRAPHIC_DATA] [GEOG…"
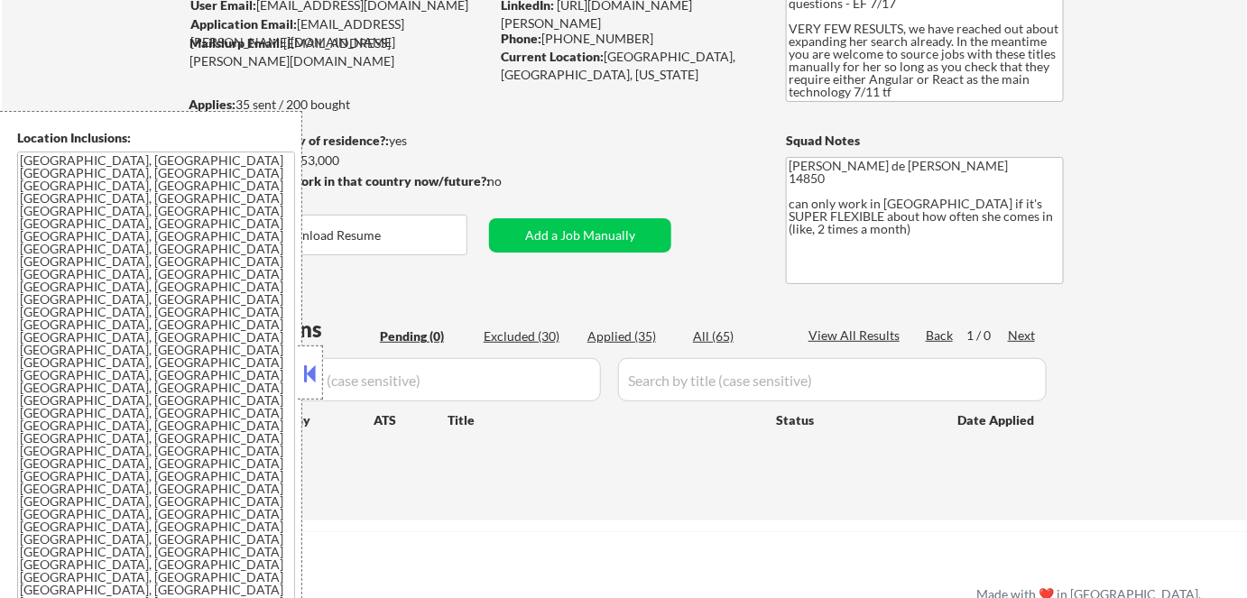
scroll to position [163, 0]
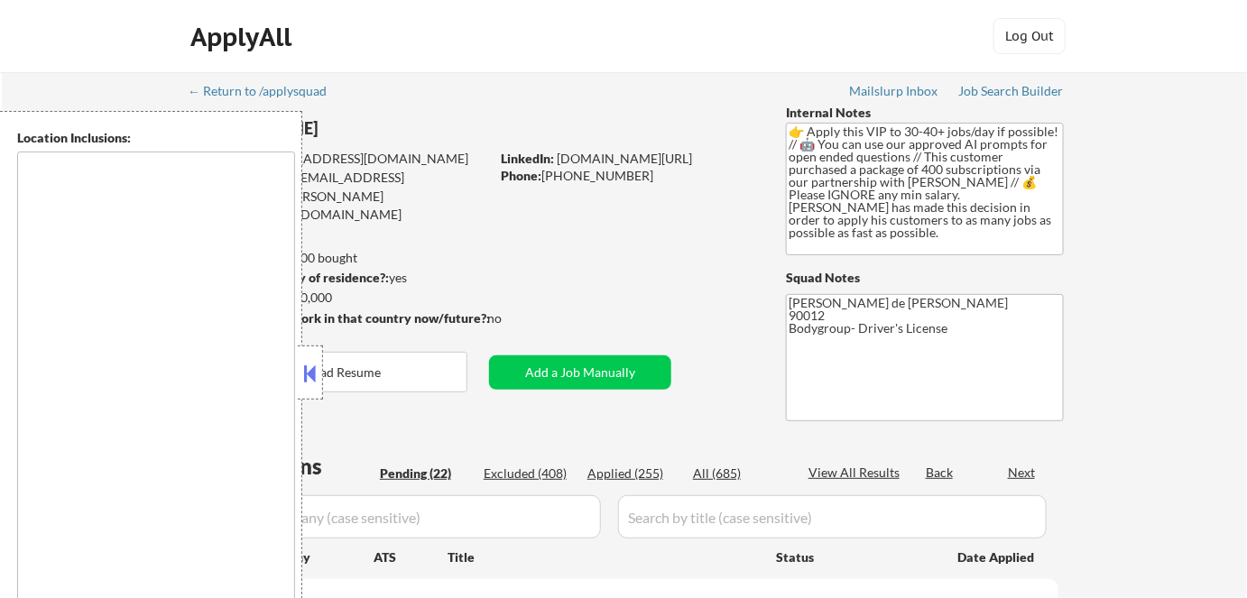
type textarea "remote"
select select ""pending""
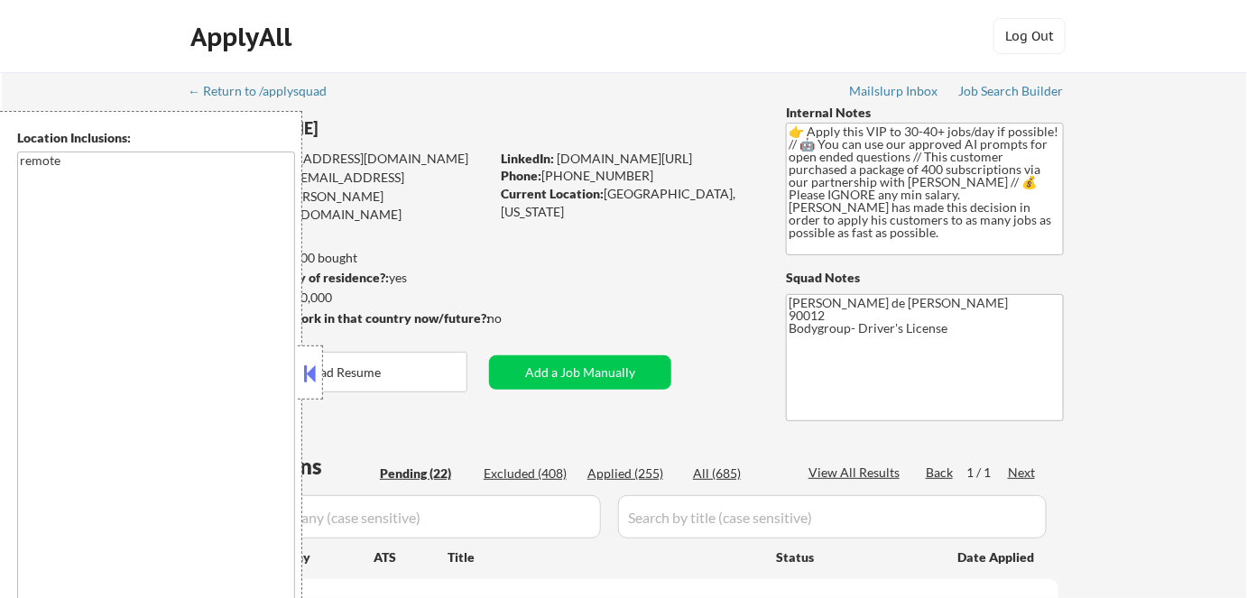
select select ""pending""
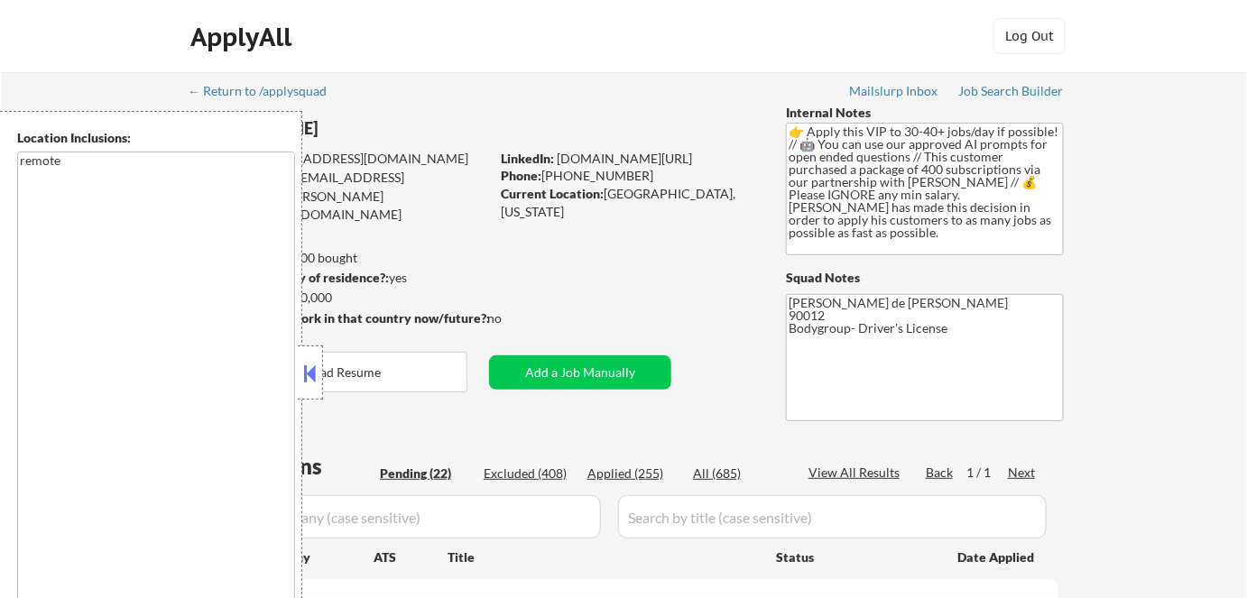
select select ""pending""
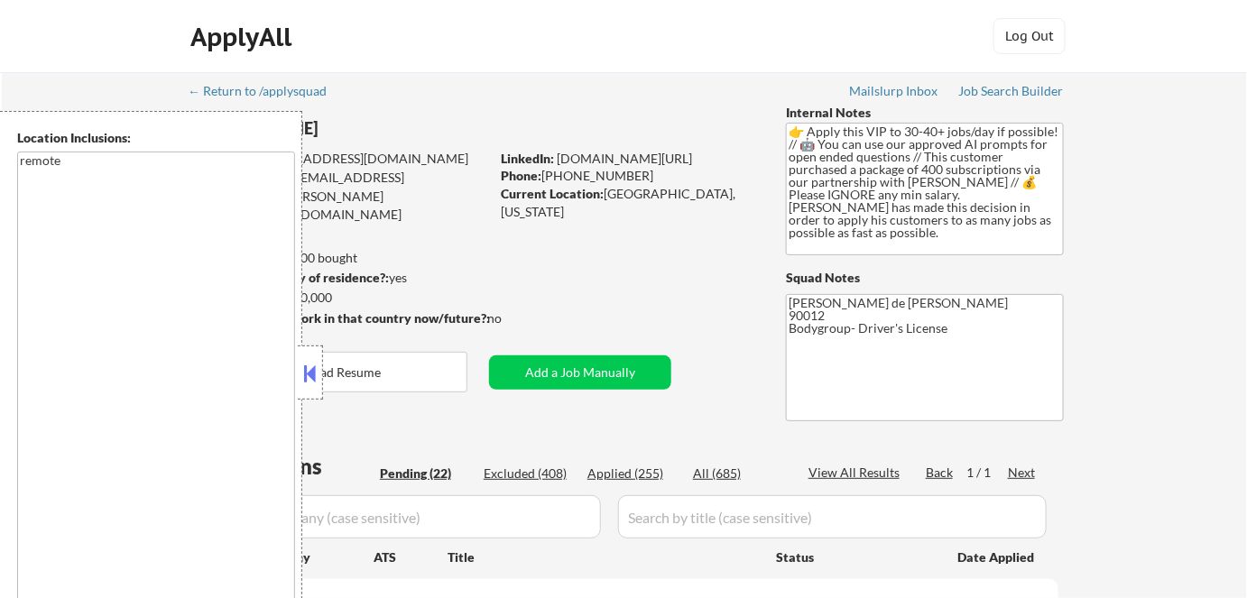
select select ""pending""
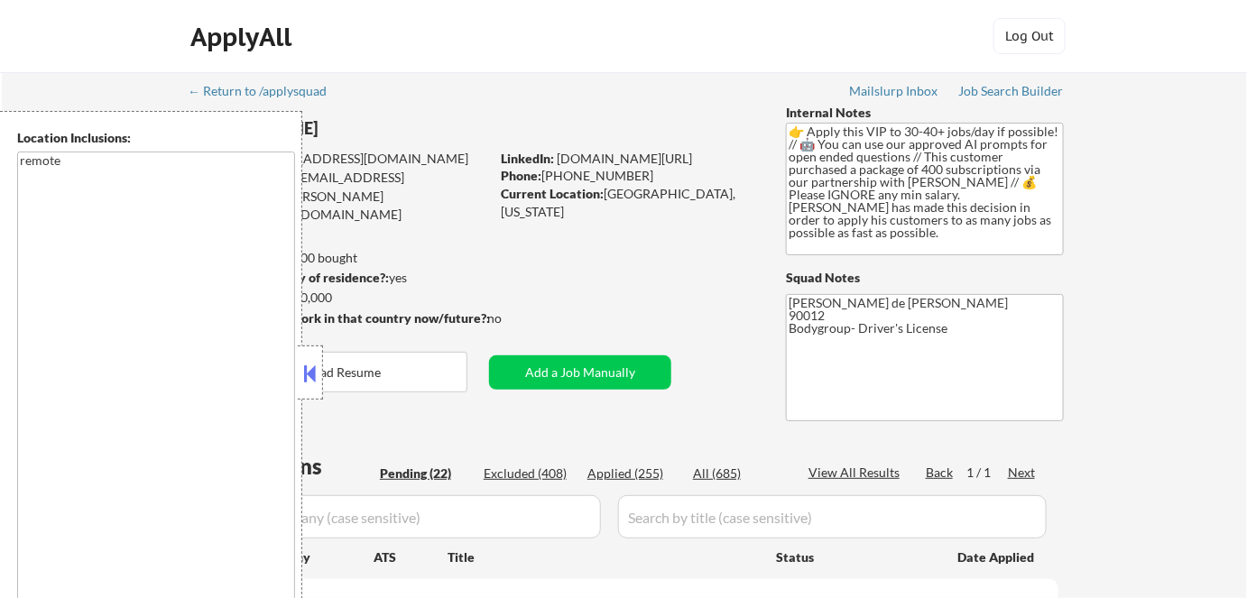
select select ""pending""
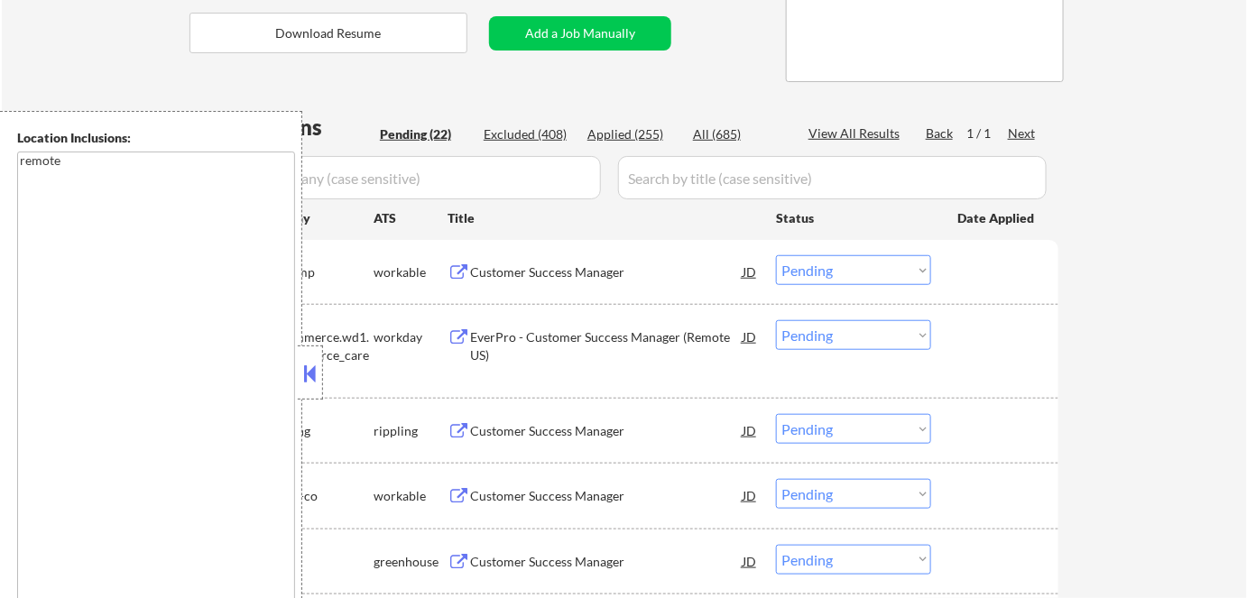
scroll to position [410, 0]
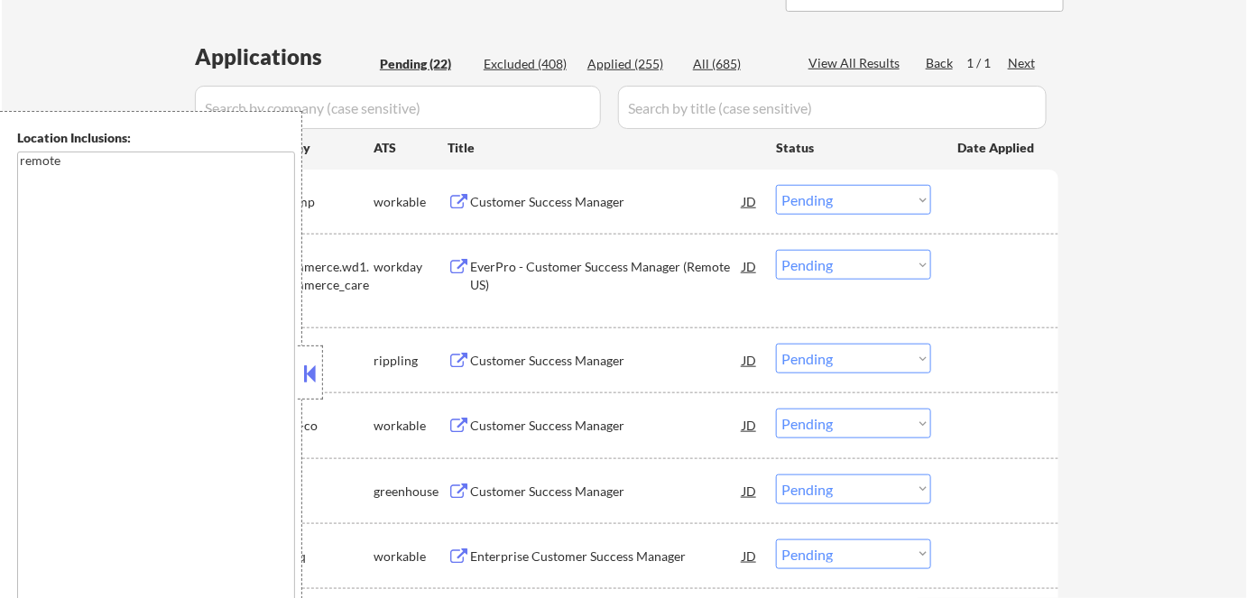
click at [309, 370] on button at bounding box center [311, 373] width 20 height 27
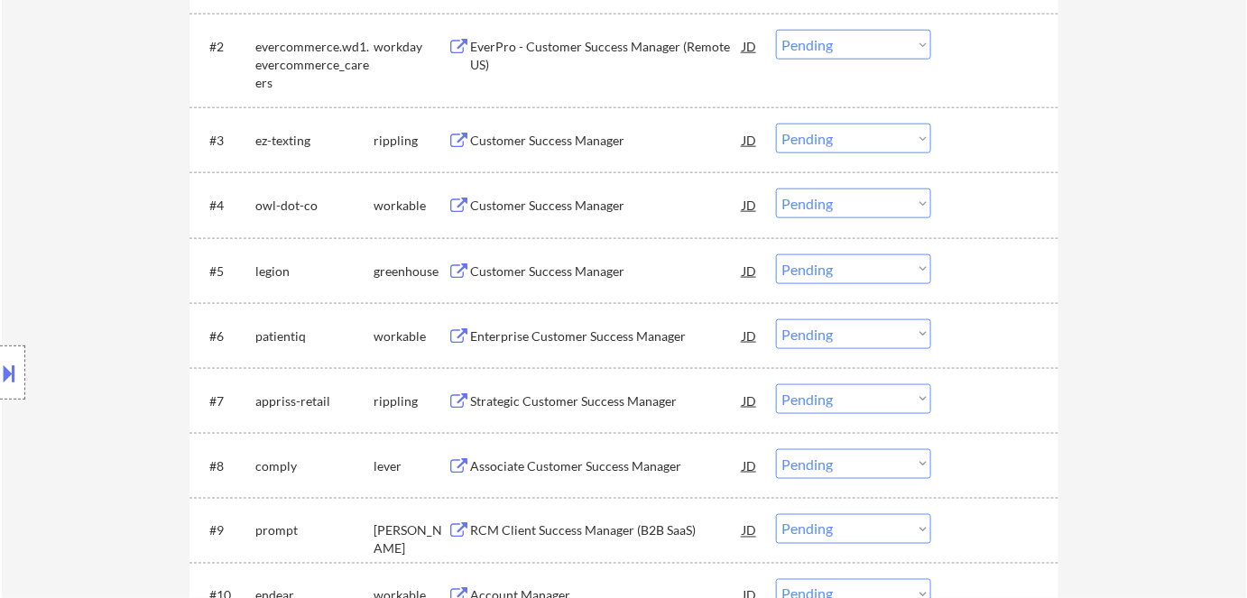
scroll to position [656, 0]
